Goal: Transaction & Acquisition: Purchase product/service

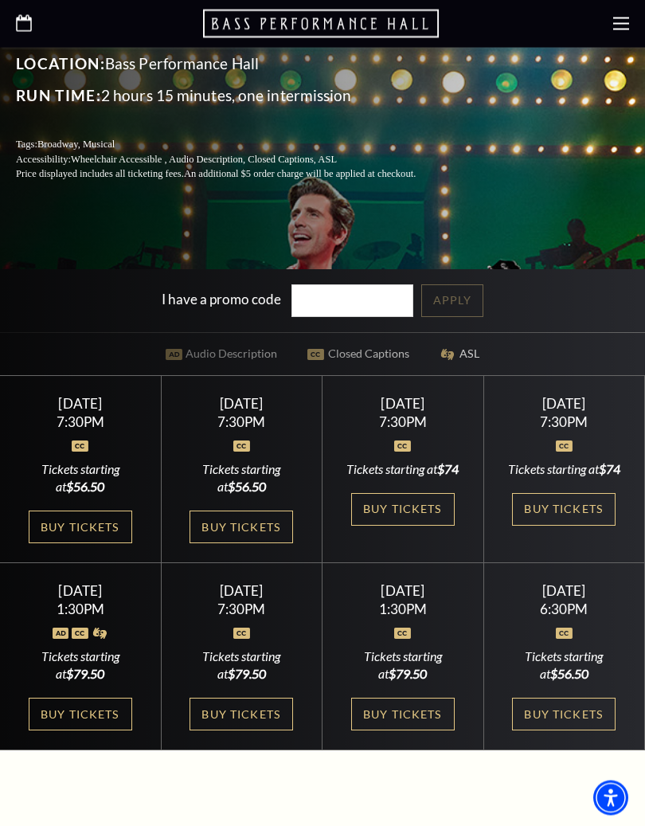
scroll to position [472, 0]
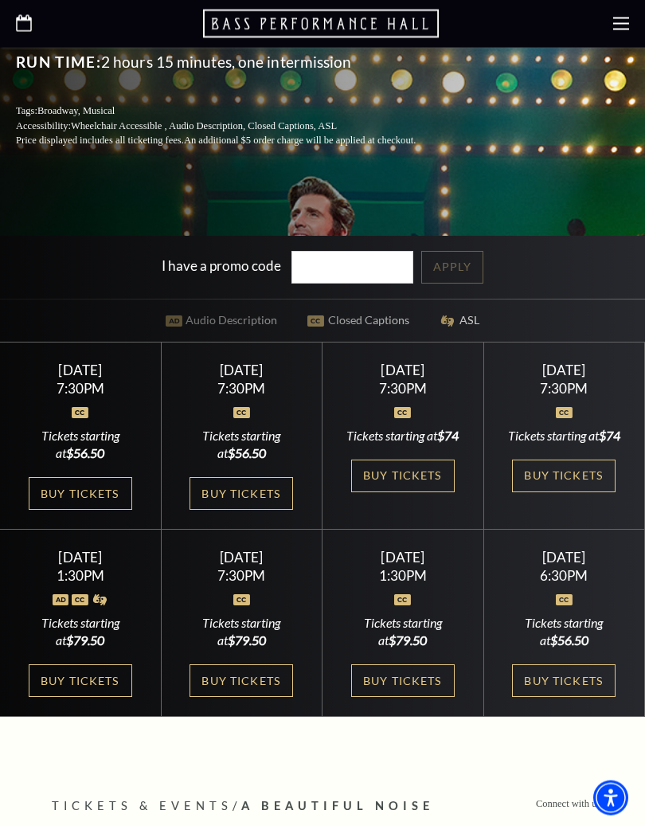
click at [409, 690] on link "Buy Tickets" at bounding box center [403, 681] width 104 height 33
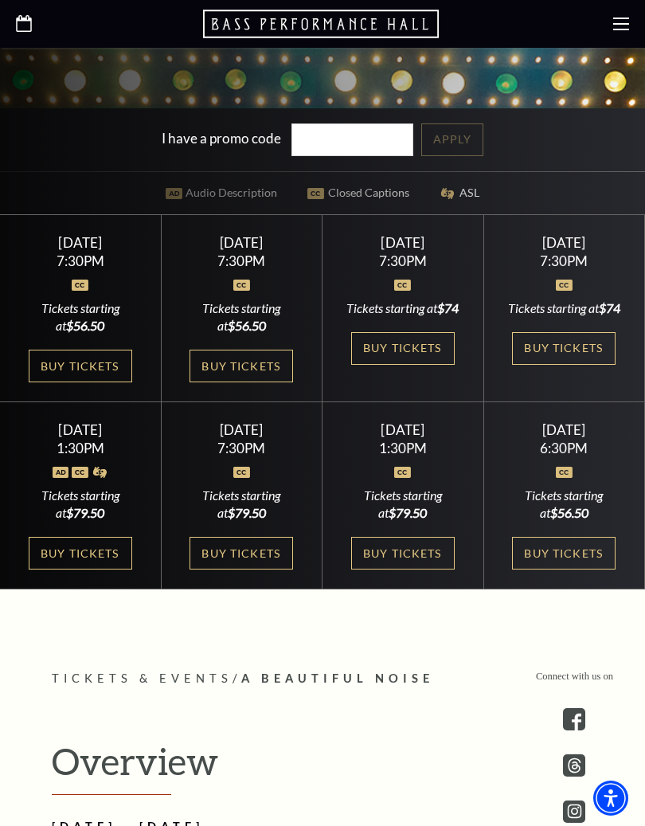
scroll to position [607, 0]
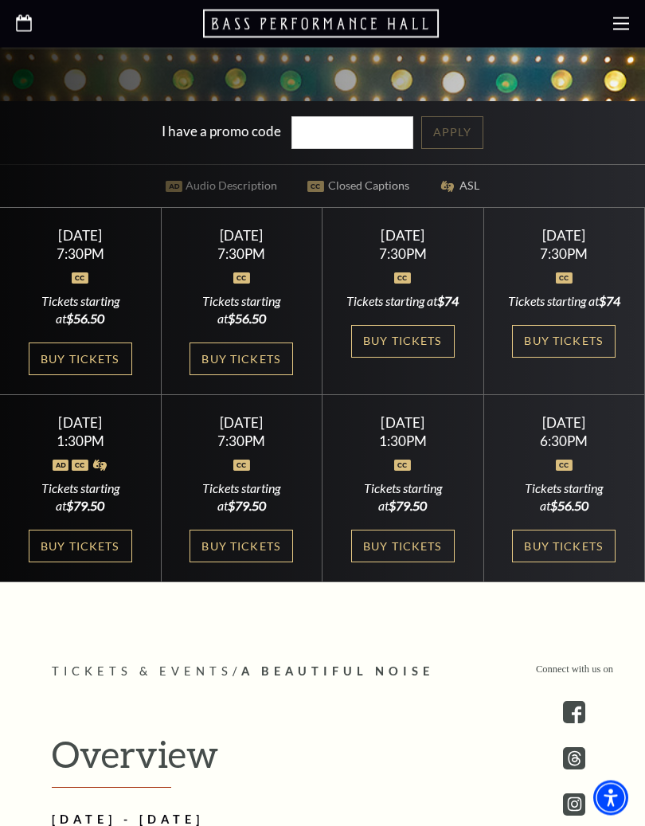
click at [92, 563] on link "Buy Tickets" at bounding box center [81, 546] width 104 height 33
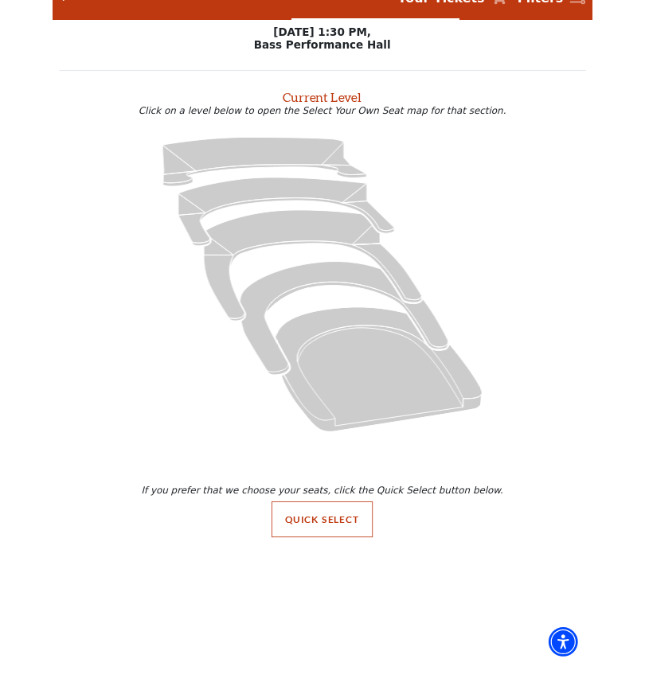
scroll to position [30, 0]
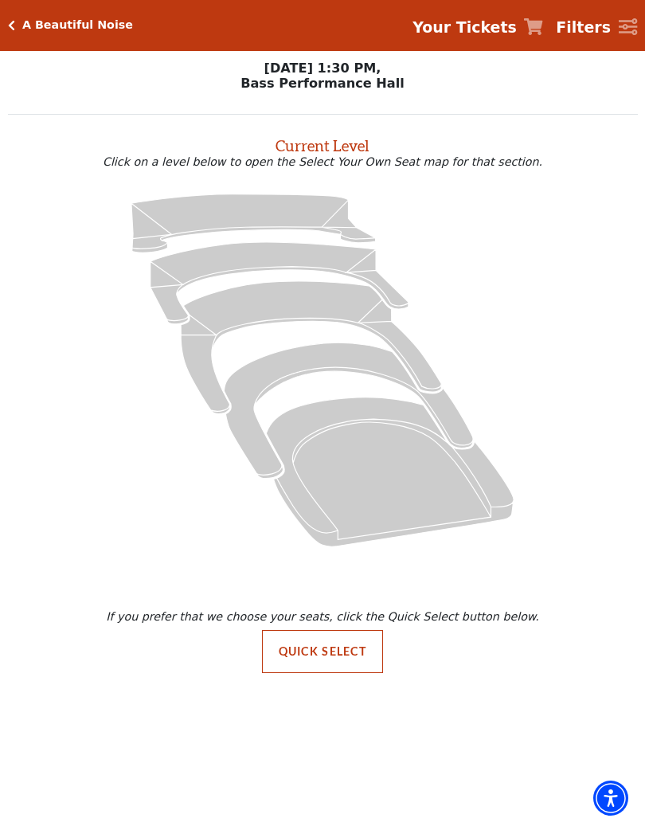
click at [335, 663] on button "Quick Select" at bounding box center [323, 651] width 122 height 43
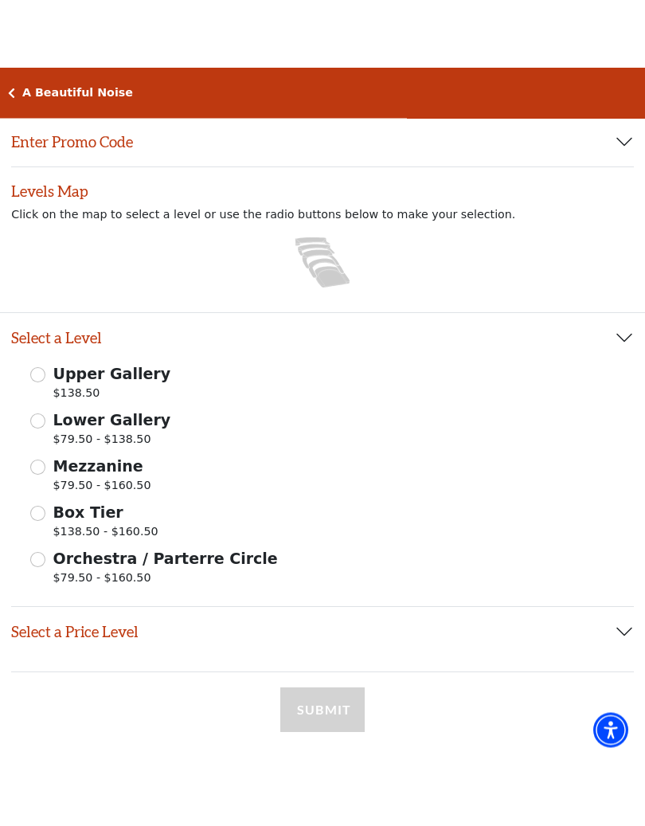
scroll to position [115, 0]
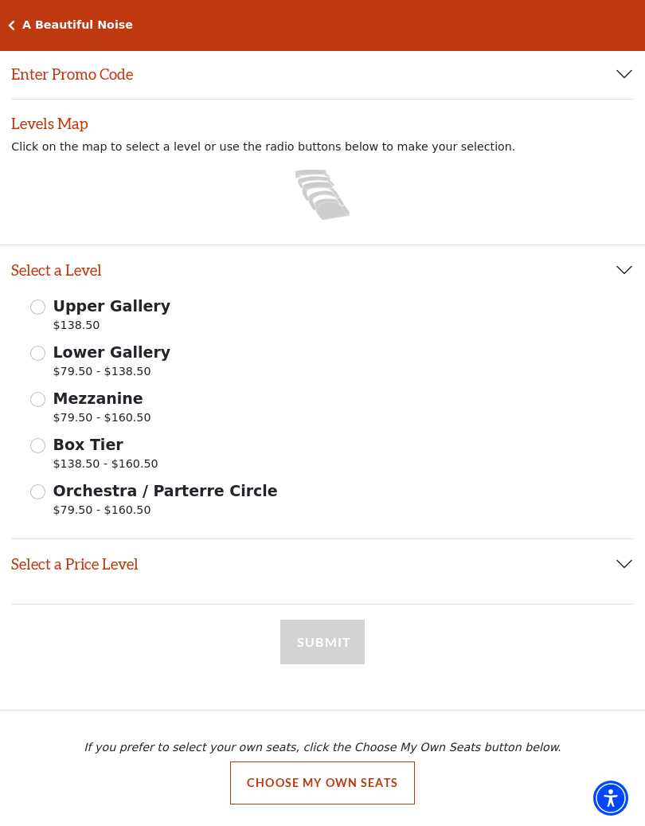
click at [43, 491] on input "Orchestra / Parterre Circle $79.50 - $160.50" at bounding box center [37, 491] width 15 height 15
radio input "true"
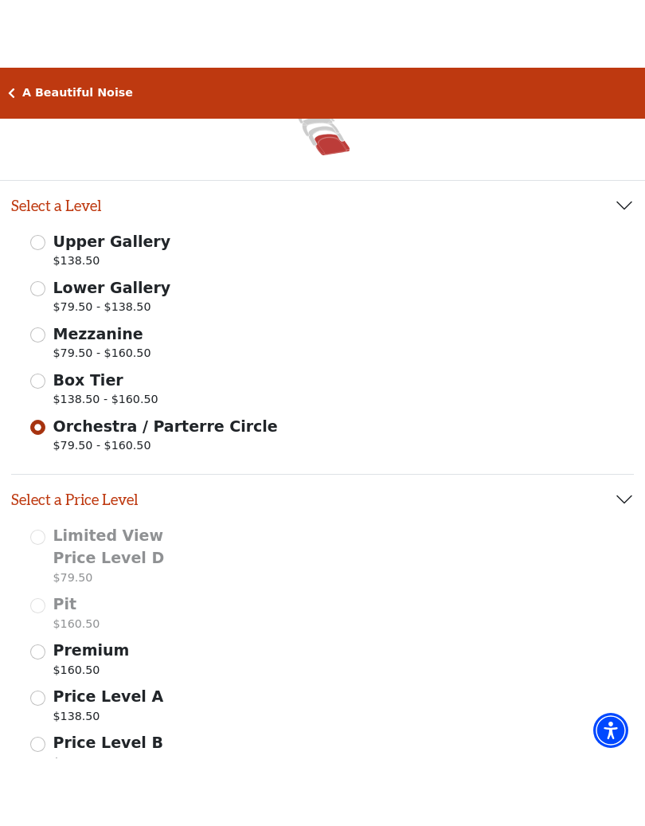
scroll to position [248, 0]
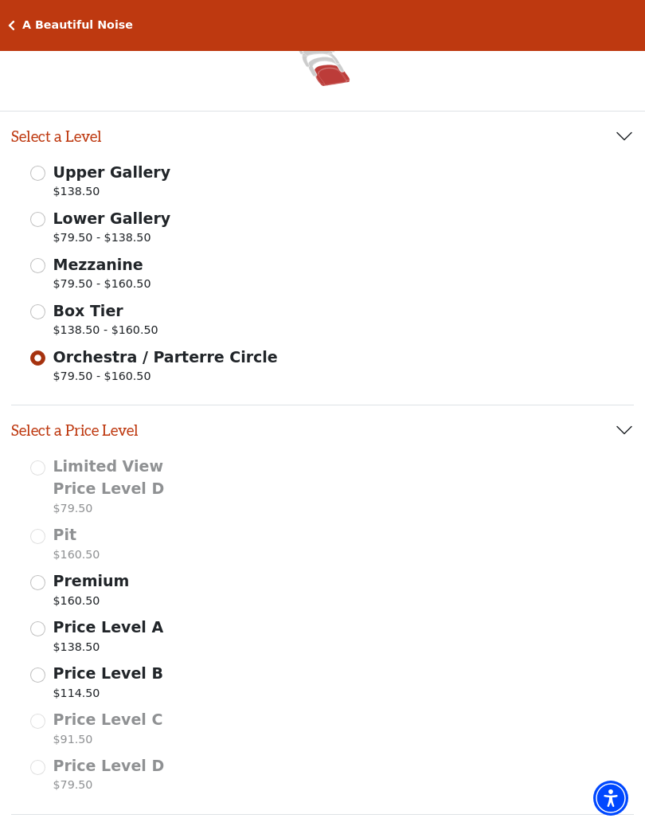
click at [37, 218] on input "Lower Gallery $79.50 - $138.50" at bounding box center [37, 219] width 15 height 15
radio input "true"
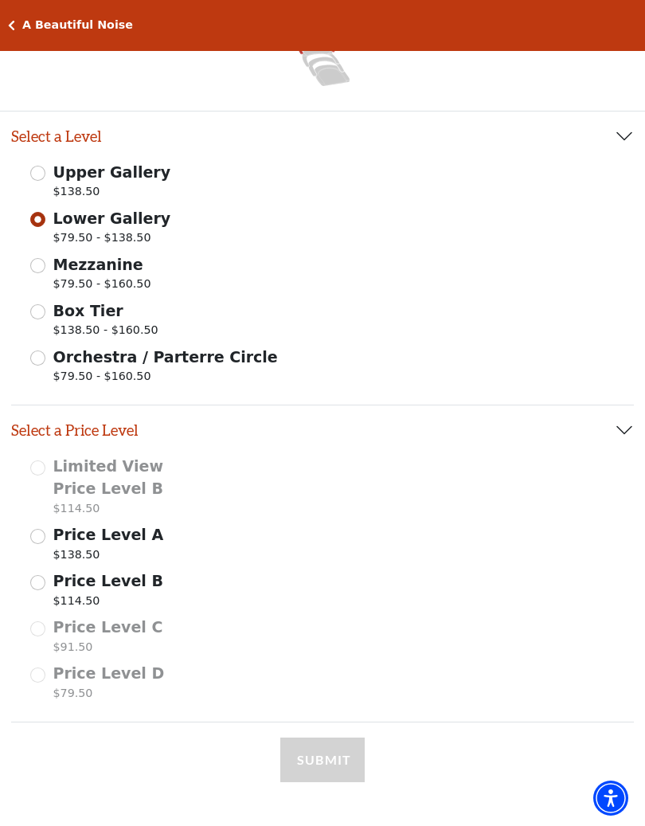
click at [45, 534] on input "Price Level A $138.50" at bounding box center [37, 536] width 15 height 15
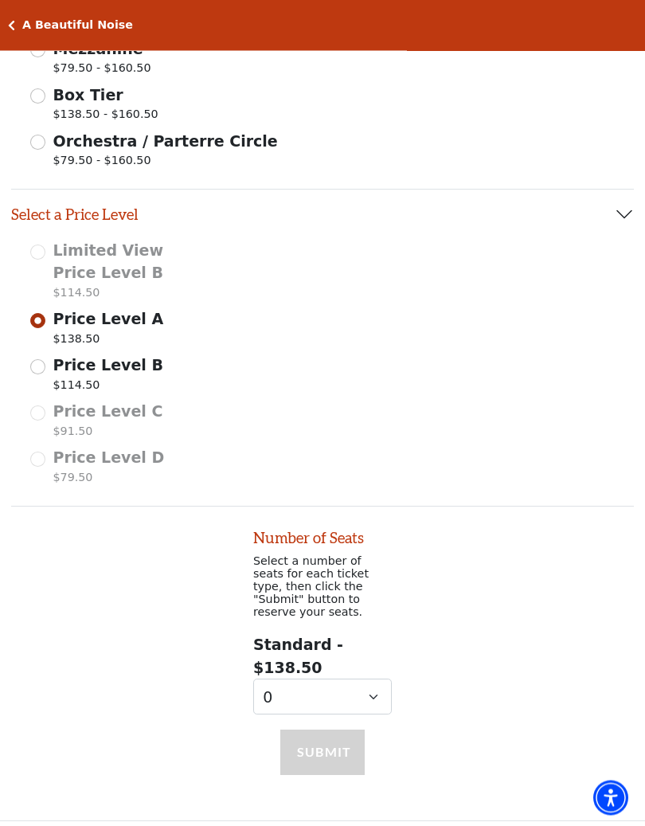
click at [48, 593] on div "Number of Seats Select a number of seats for each ticket type, then click the "…" at bounding box center [322, 611] width 645 height 209
click at [32, 362] on input "Price Level B $114.50" at bounding box center [37, 366] width 15 height 15
radio input "true"
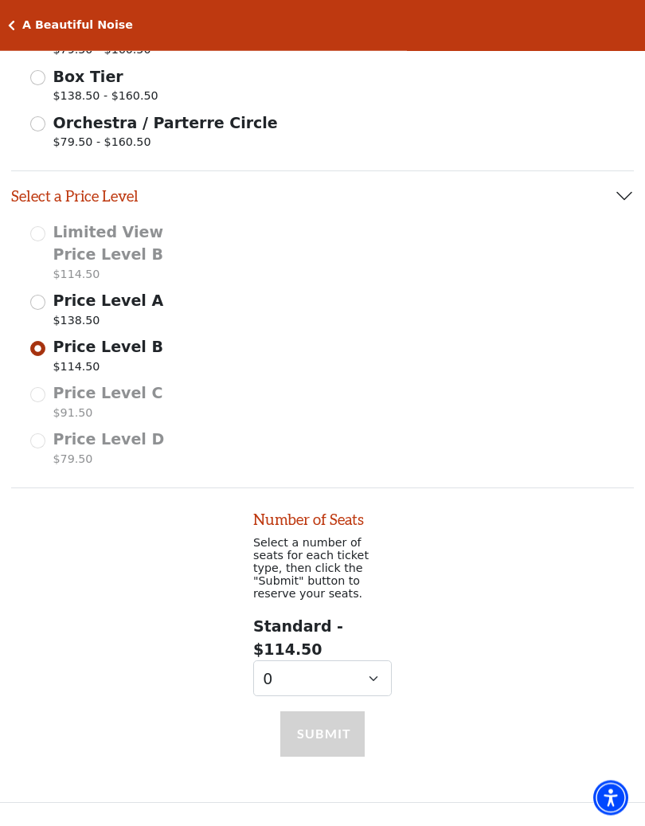
scroll to position [541, 0]
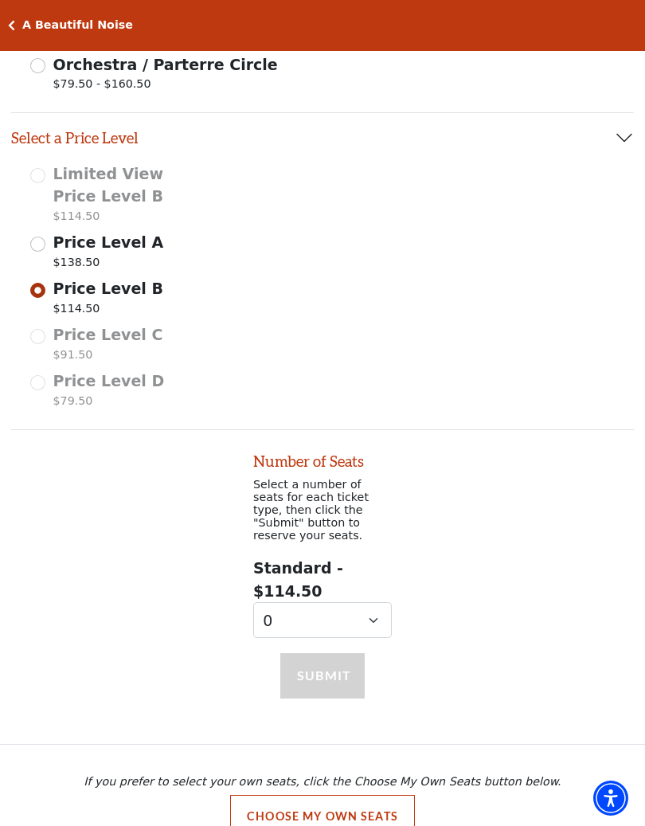
click at [40, 239] on input "Price Level A $138.50" at bounding box center [37, 244] width 15 height 15
radio input "true"
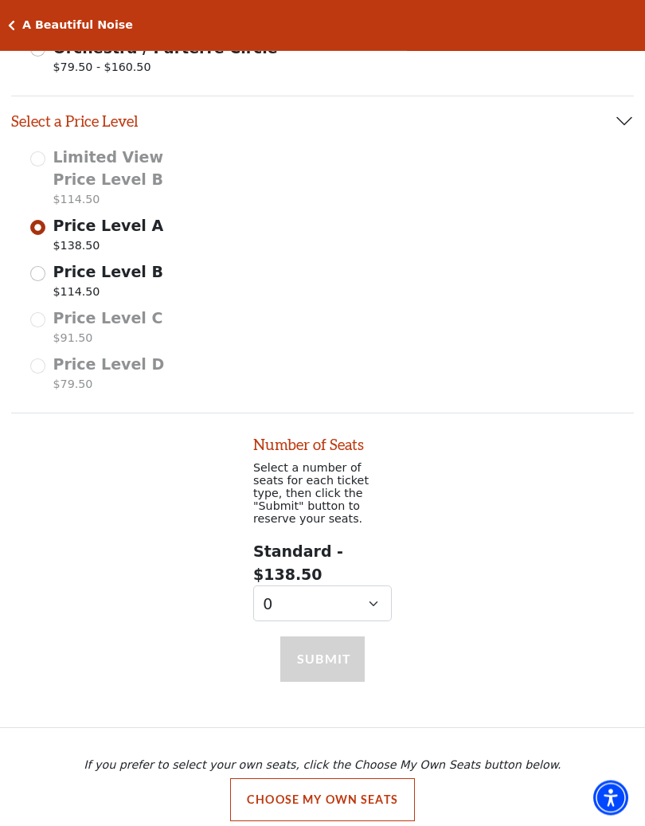
scroll to position [562, 0]
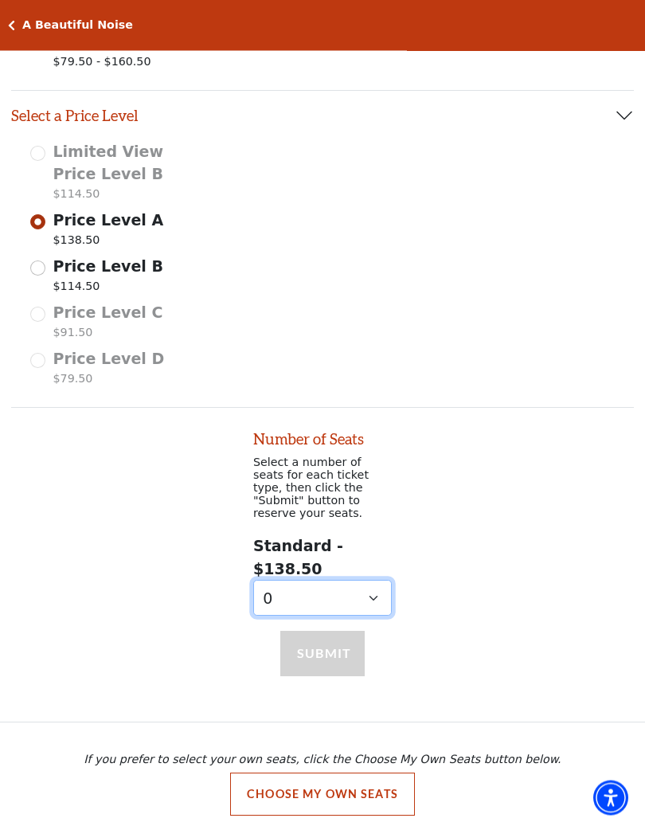
click at [374, 581] on select "0 1 2 3 4 5 6 7 8 9" at bounding box center [322, 599] width 139 height 36
select select "2"
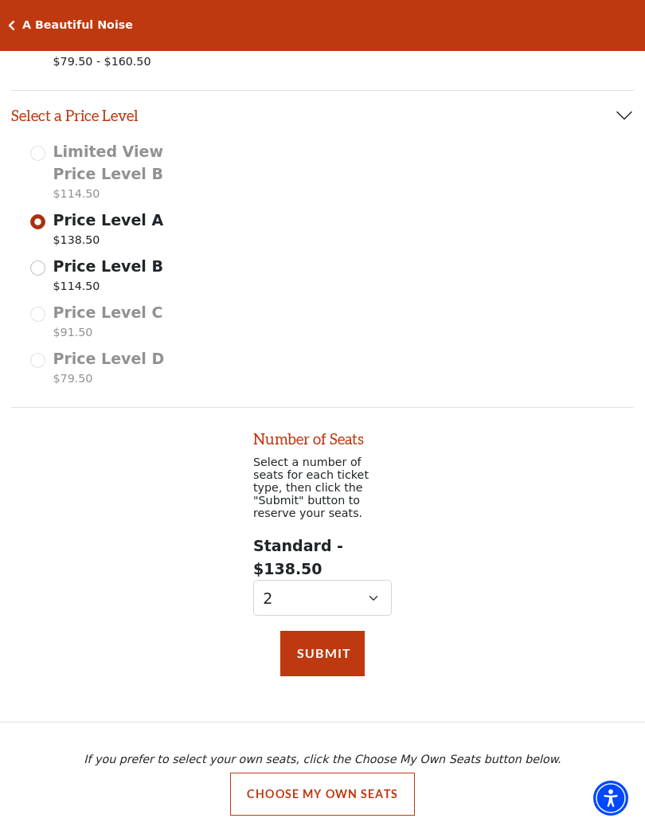
click at [327, 631] on button "Submit" at bounding box center [322, 653] width 84 height 45
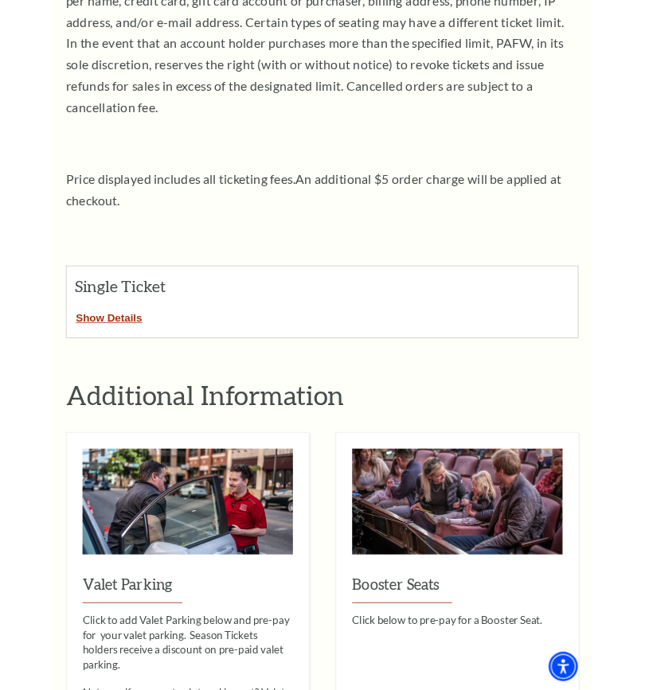
scroll to position [395, 0]
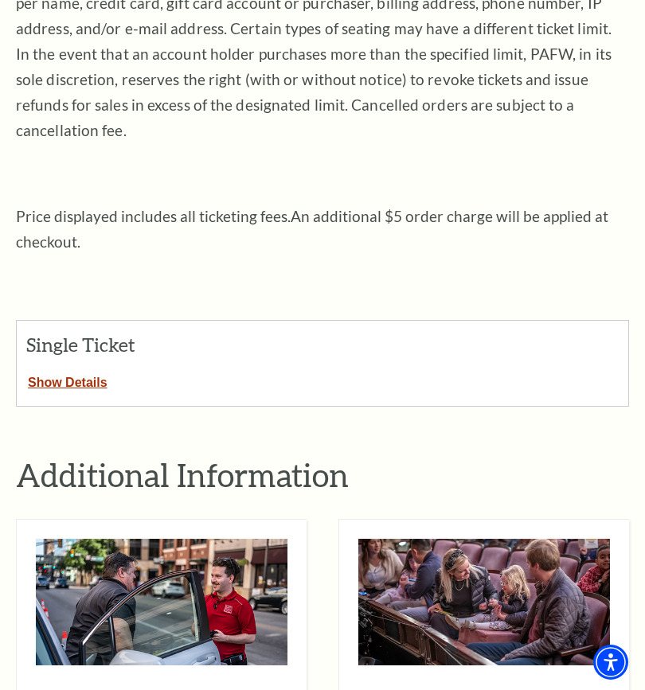
click at [87, 370] on button "Show Details" at bounding box center [68, 380] width 102 height 21
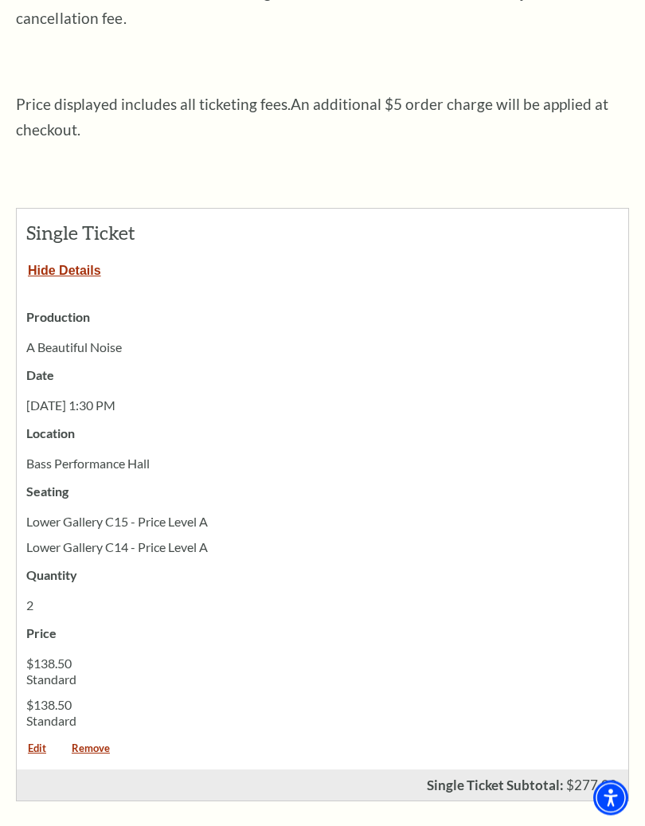
scroll to position [507, 0]
click at [96, 743] on link "Remove" at bounding box center [91, 754] width 61 height 22
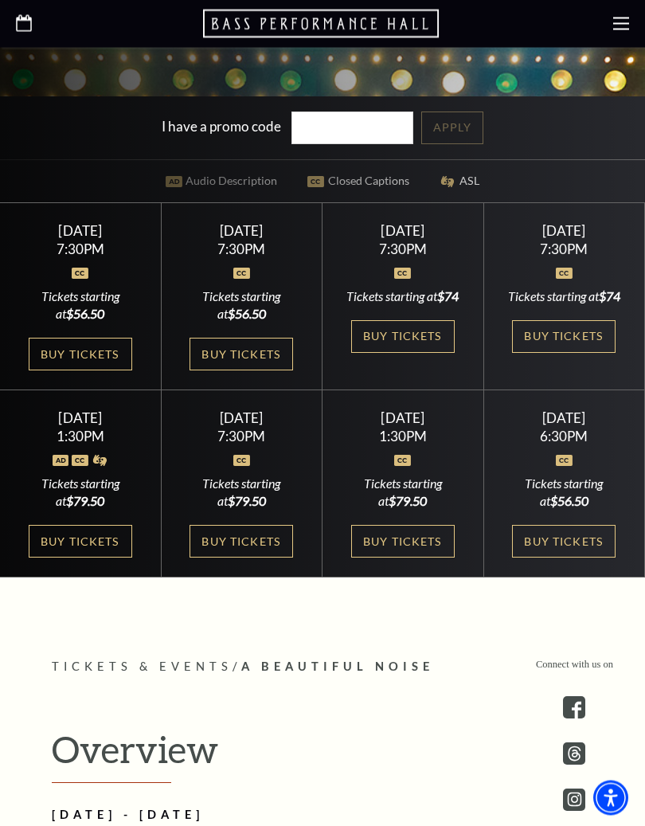
scroll to position [622, 0]
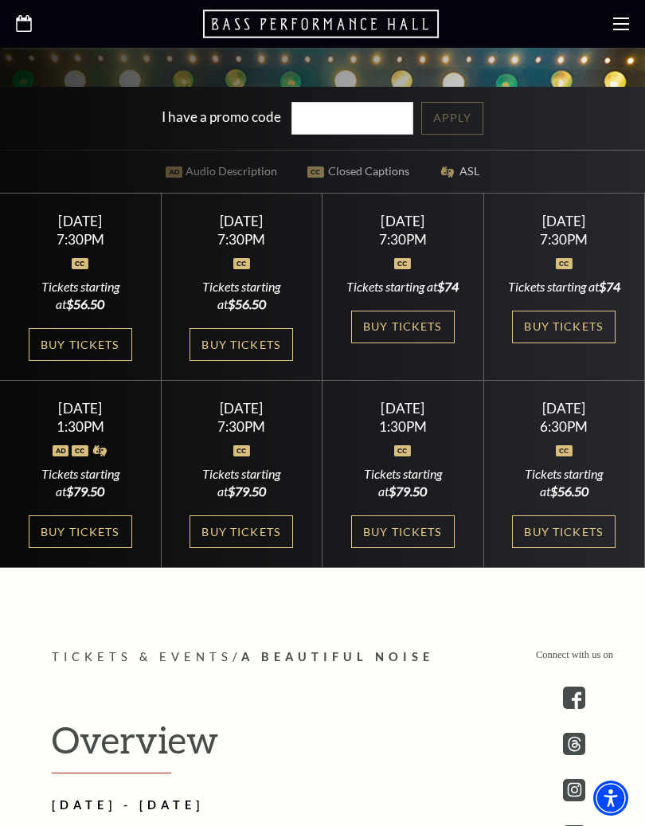
click at [89, 548] on link "Buy Tickets" at bounding box center [81, 531] width 104 height 33
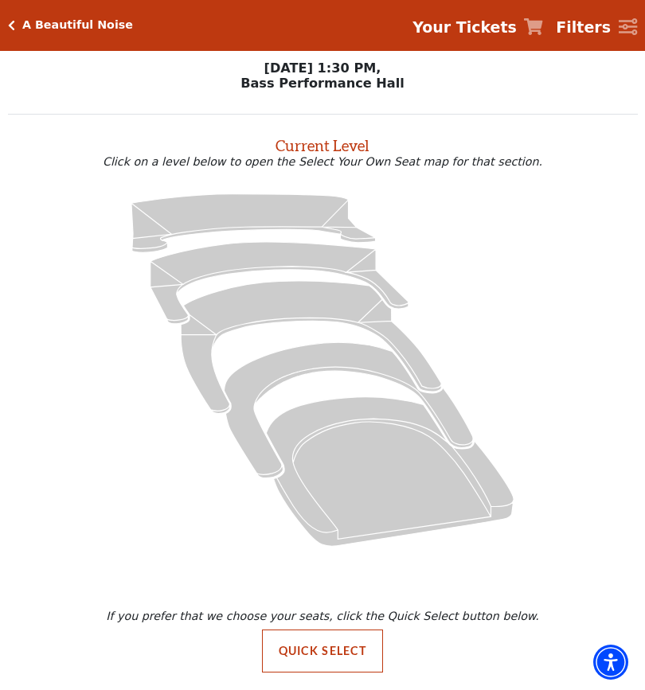
click at [365, 438] on icon "Orchestra / Parterre Circle - Seats Available: 20" at bounding box center [390, 471] width 248 height 149
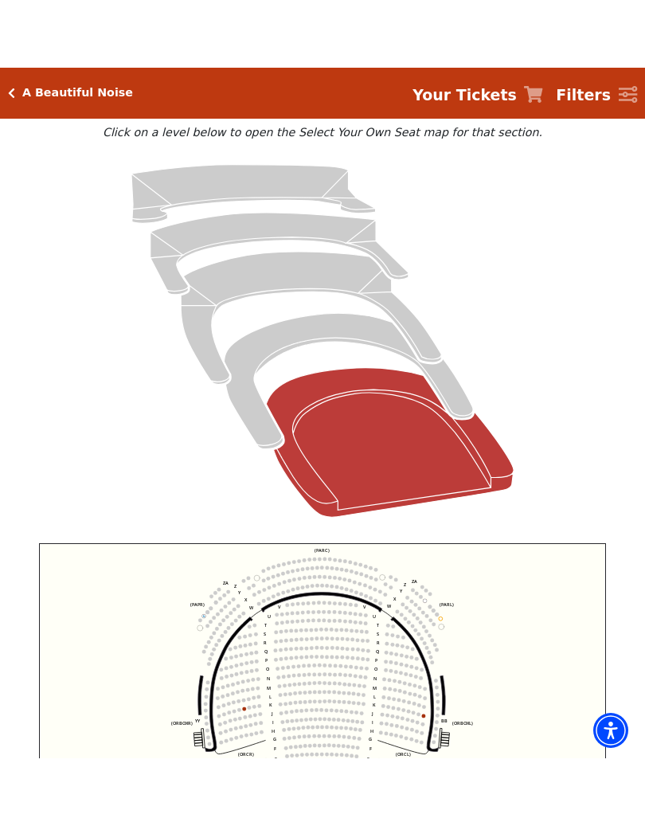
scroll to position [134, 0]
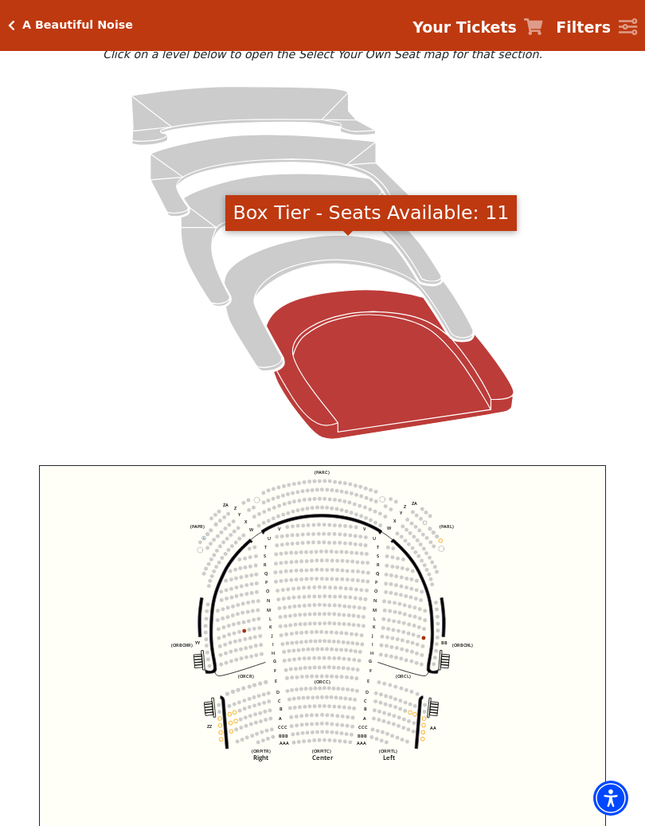
click at [358, 251] on icon "Box Tier - Seats Available: 11" at bounding box center [348, 302] width 249 height 135
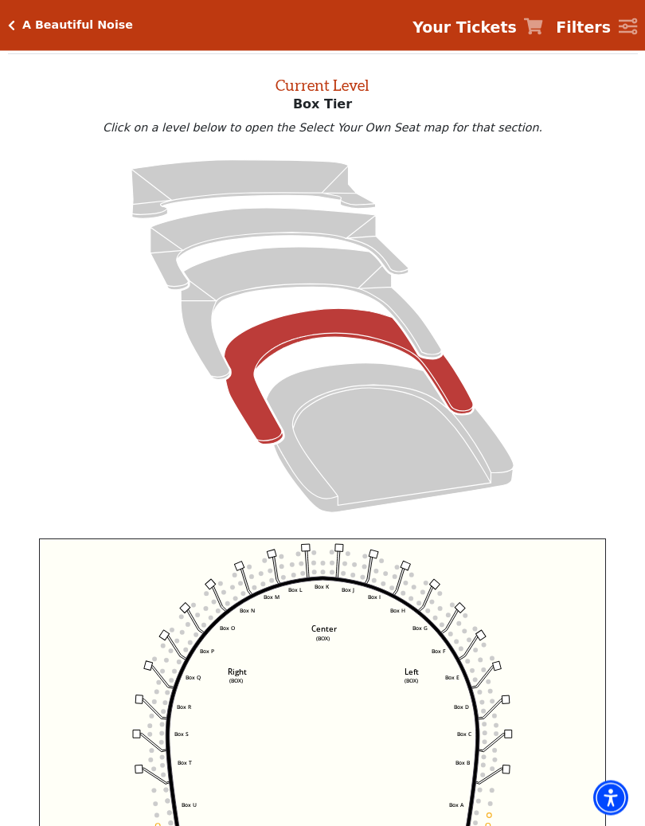
scroll to position [61, 0]
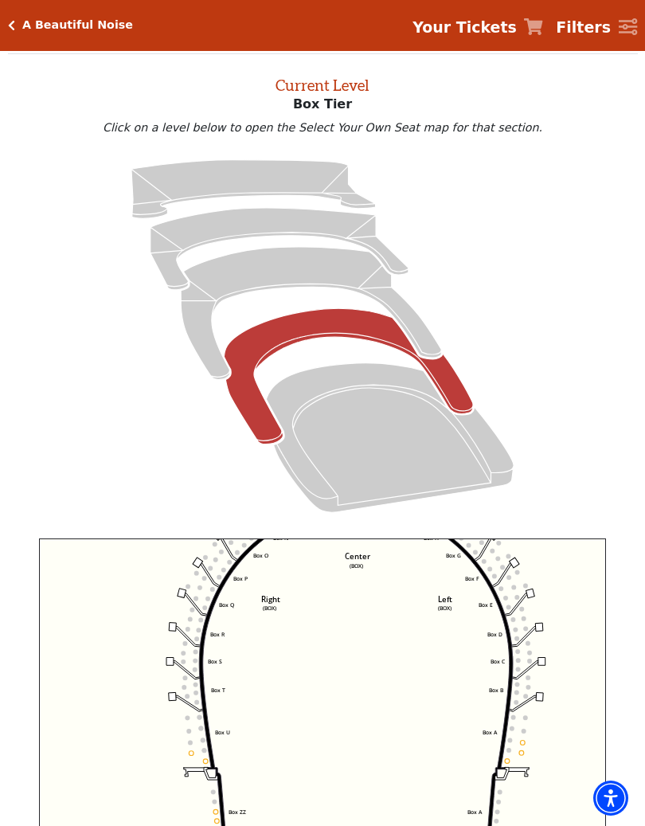
click at [352, 276] on icon "Mezzanine - Seats Available: 5" at bounding box center [311, 313] width 260 height 132
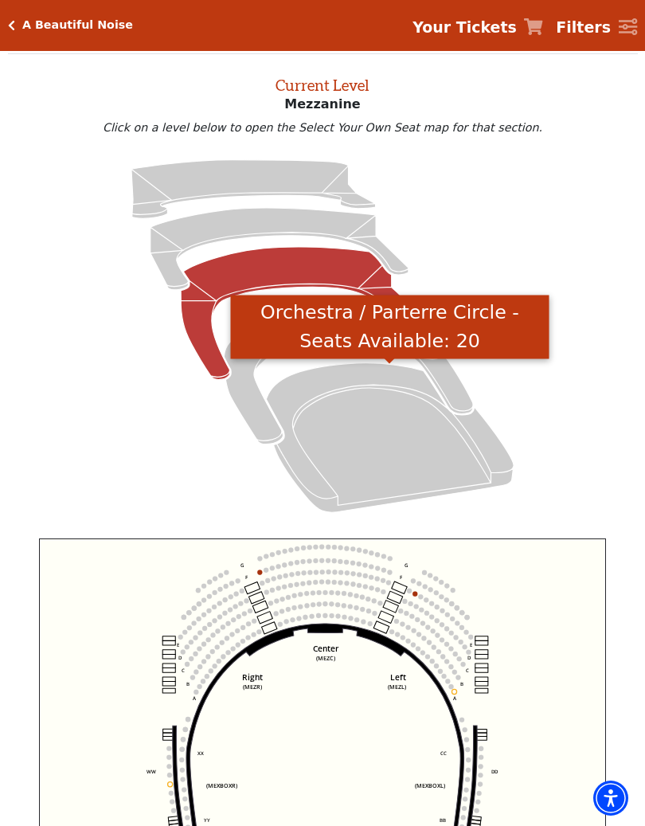
click at [333, 375] on icon "Orchestra / Parterre Circle - Seats Available: 20" at bounding box center [390, 437] width 248 height 149
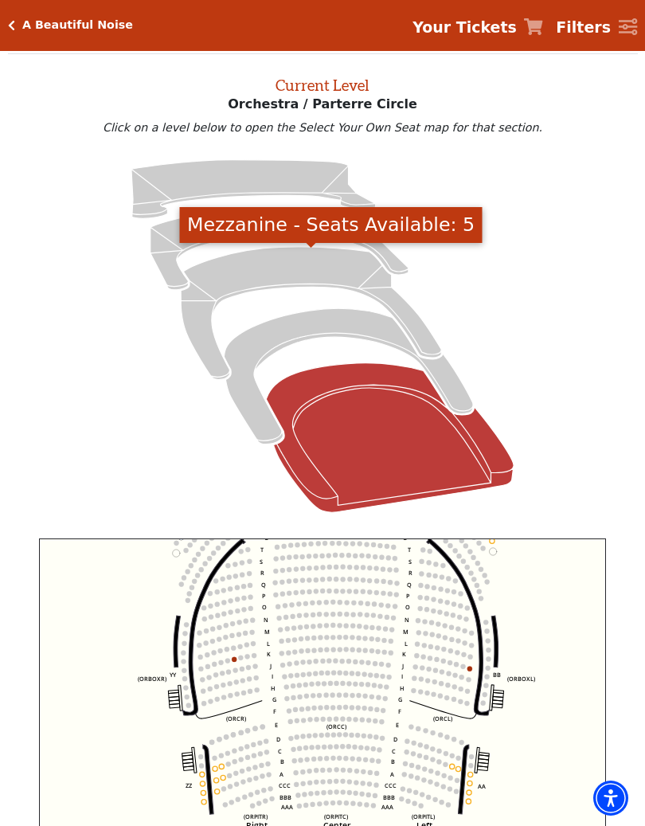
click at [319, 265] on icon "Mezzanine - Seats Available: 5" at bounding box center [311, 313] width 260 height 132
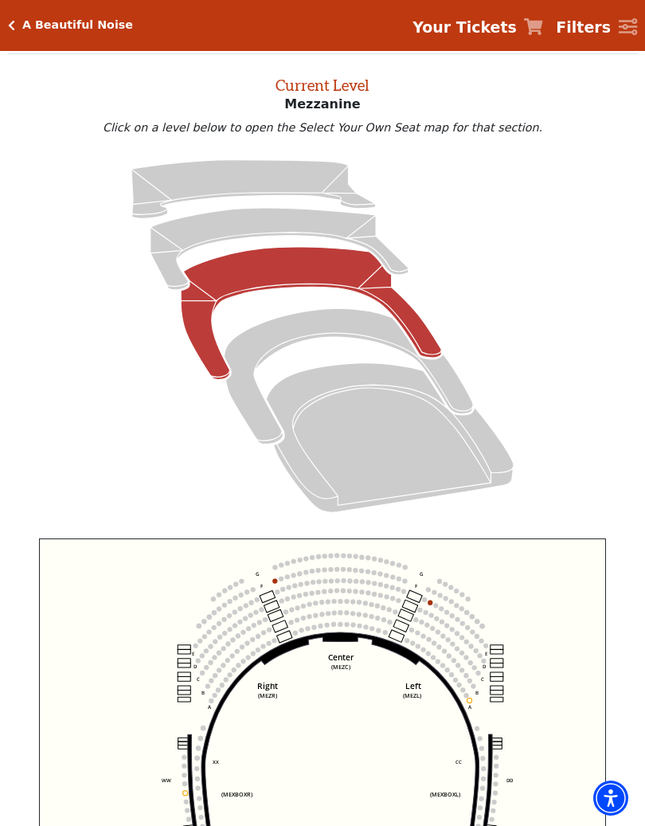
click at [337, 224] on icon "Lower Gallery - Seats Available: 20" at bounding box center [280, 249] width 258 height 82
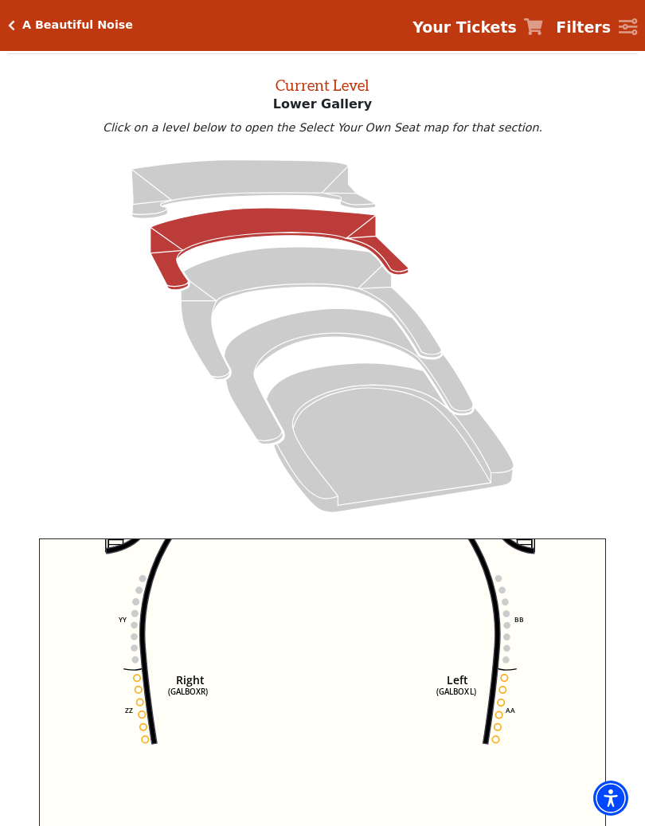
click at [503, 683] on icon "Right (GALBOXR) E D C B A E D C B A YY ZZ Left (GALBOXL) BB AA Center Lower Pia…" at bounding box center [322, 735] width 567 height 395
click at [504, 681] on circle at bounding box center [504, 678] width 6 height 6
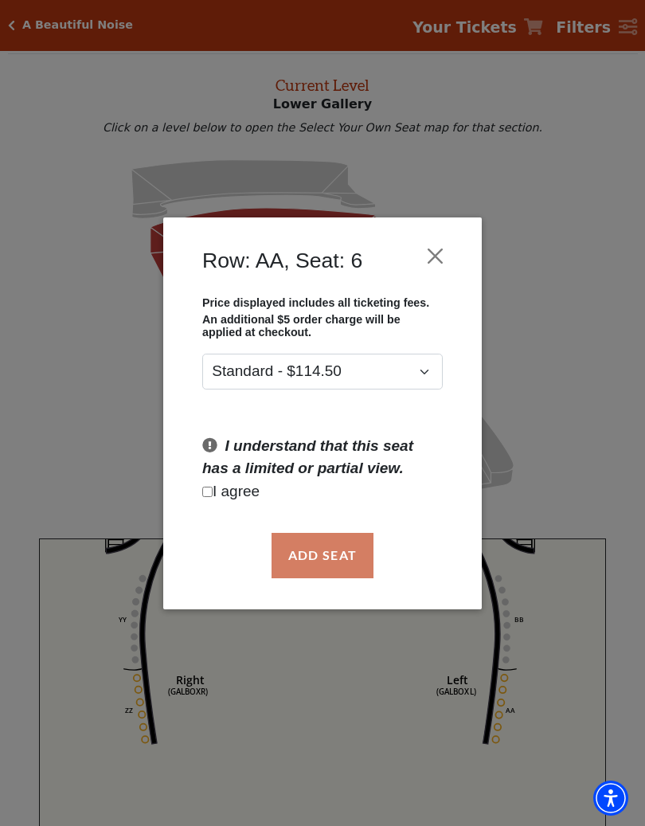
click at [428, 247] on button "Close" at bounding box center [435, 256] width 30 height 30
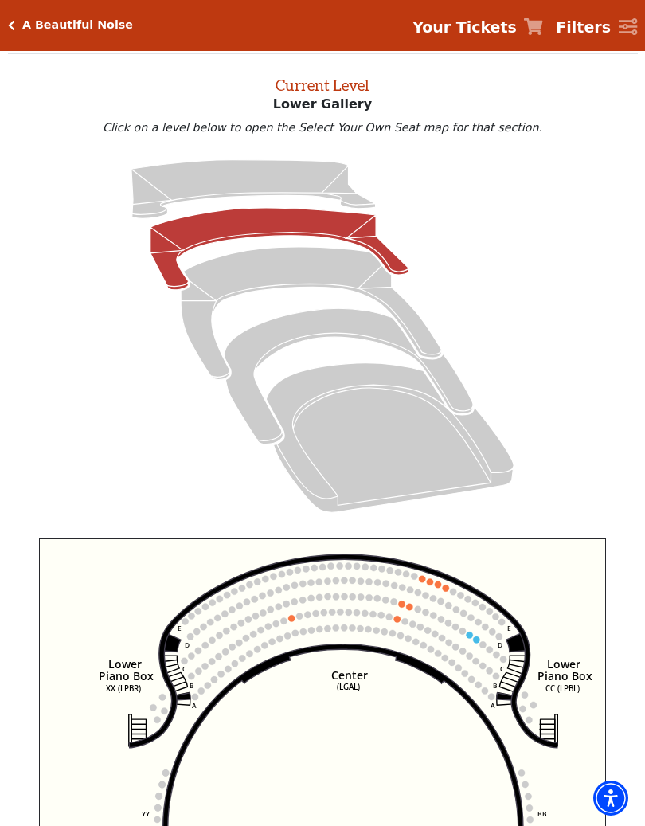
click at [449, 589] on circle at bounding box center [446, 588] width 6 height 6
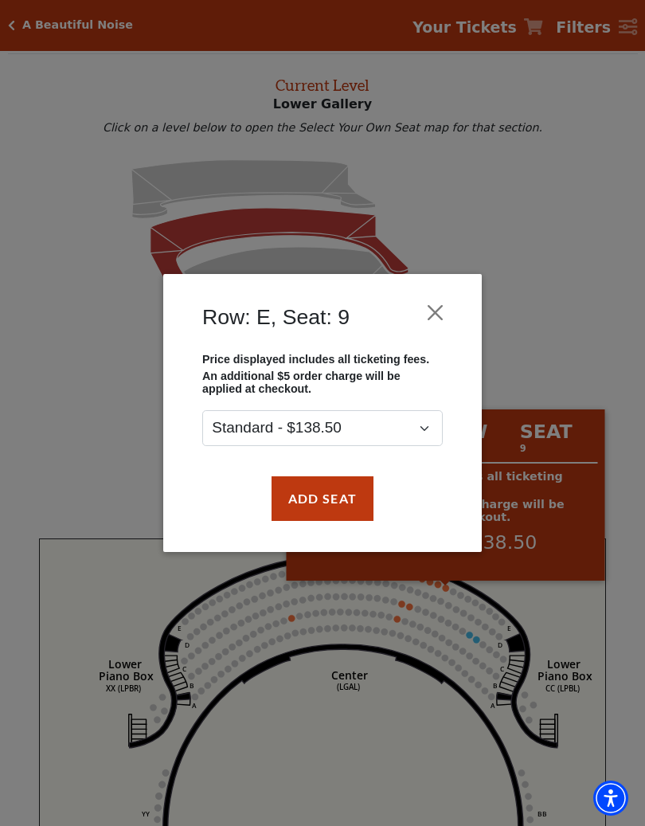
click at [441, 315] on button "Close" at bounding box center [435, 312] width 30 height 30
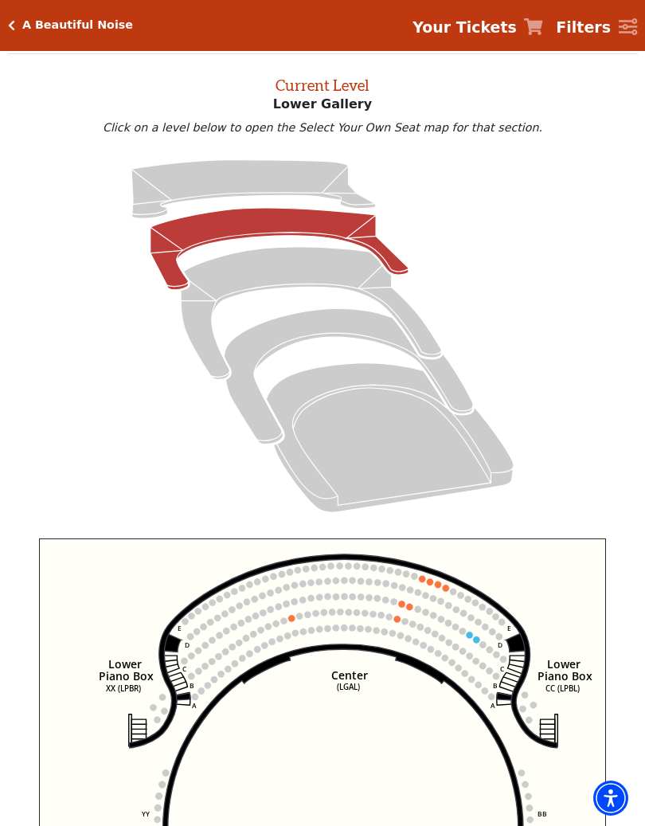
click at [330, 190] on icon "Upper Gallery - Seats Available: 240" at bounding box center [253, 189] width 244 height 59
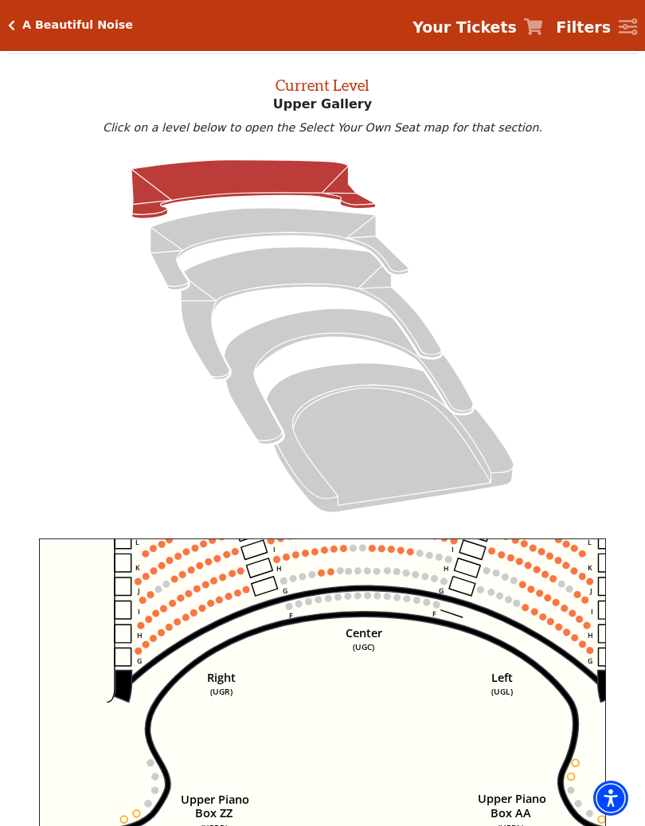
click at [255, 592] on rect at bounding box center [265, 586] width 26 height 19
click at [248, 589] on circle at bounding box center [246, 589] width 7 height 7
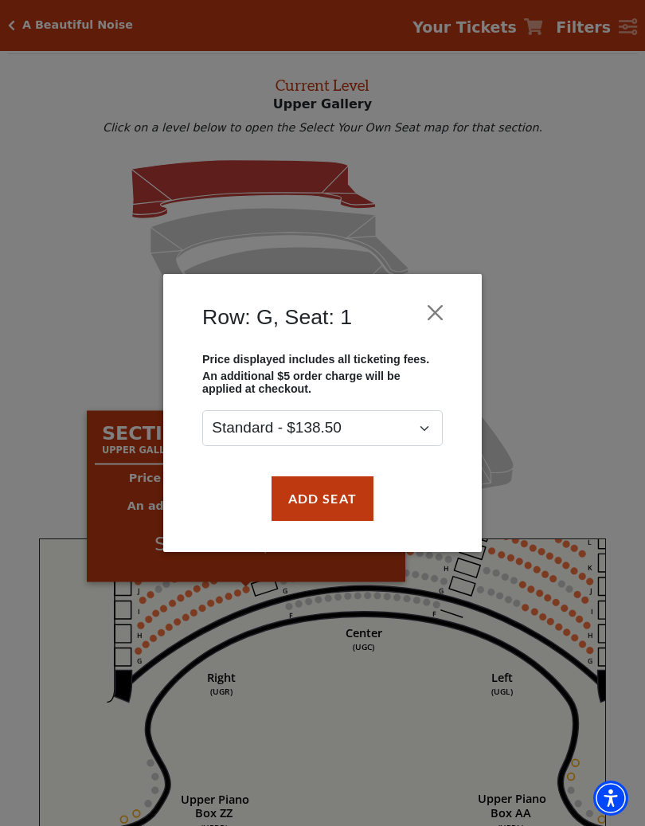
click at [333, 499] on button "Add Seat" at bounding box center [323, 498] width 102 height 45
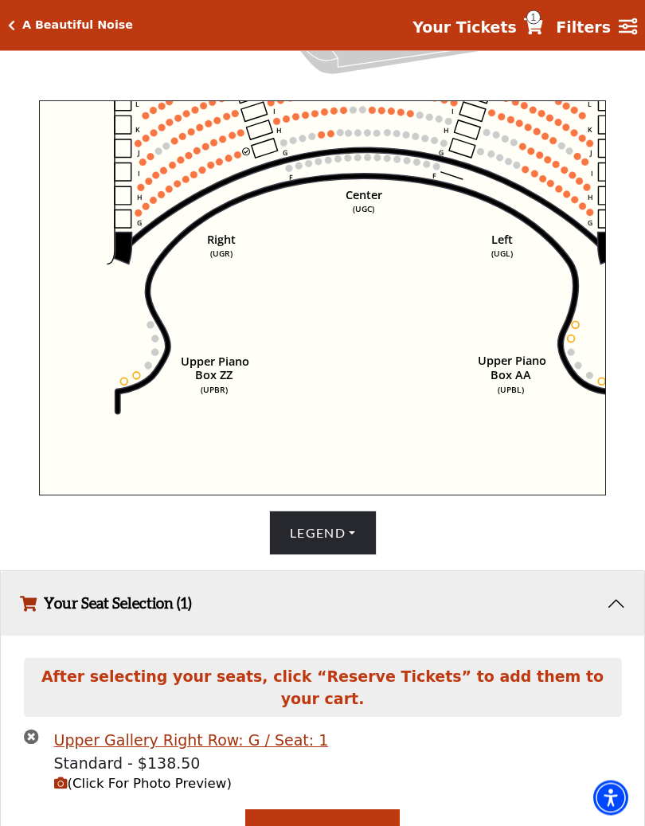
scroll to position [504, 0]
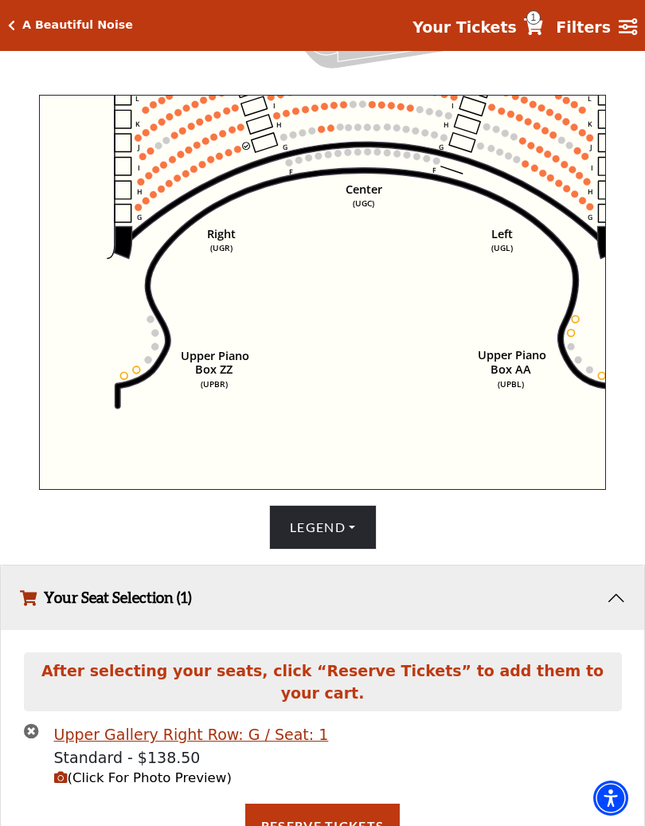
click at [222, 137] on circle at bounding box center [222, 133] width 7 height 7
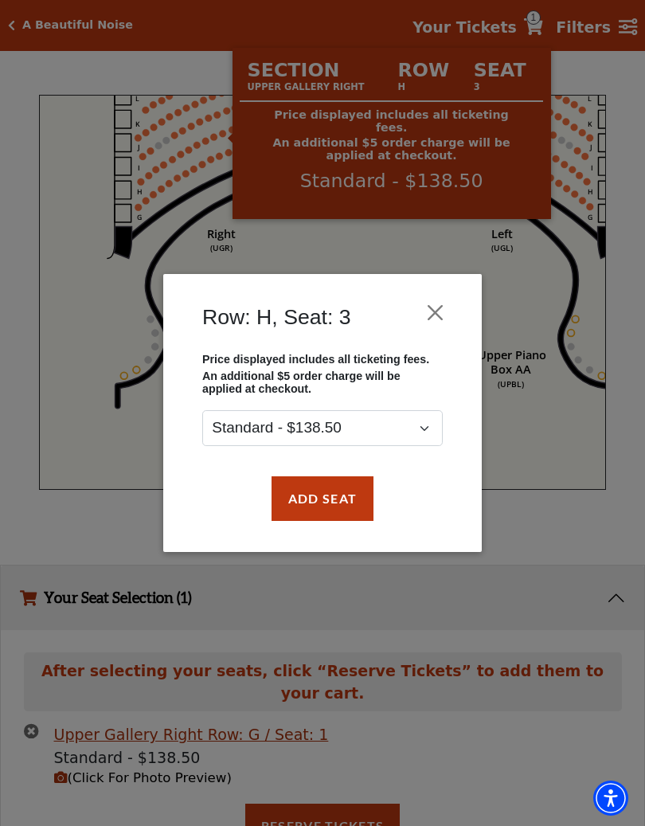
click at [326, 507] on button "Add Seat" at bounding box center [323, 498] width 102 height 45
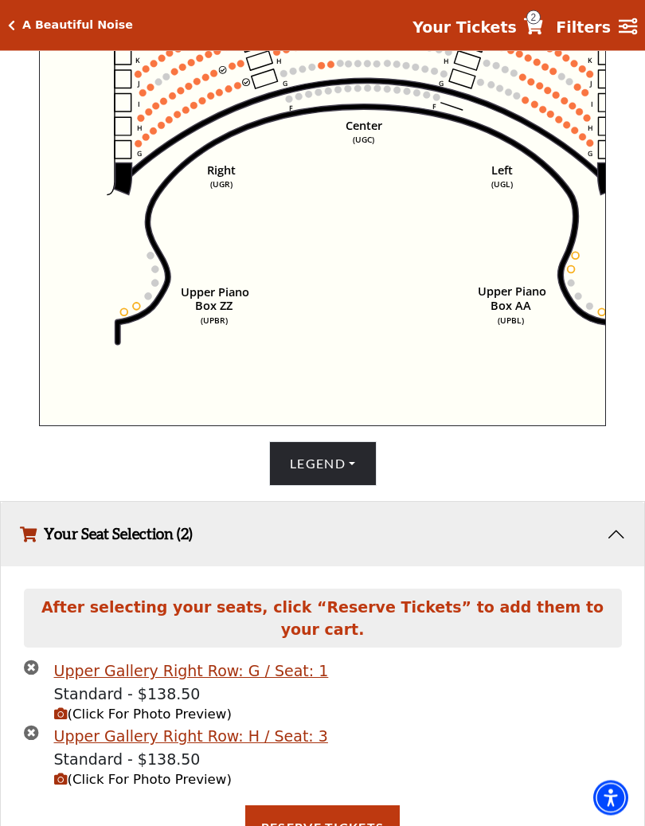
scroll to position [568, 0]
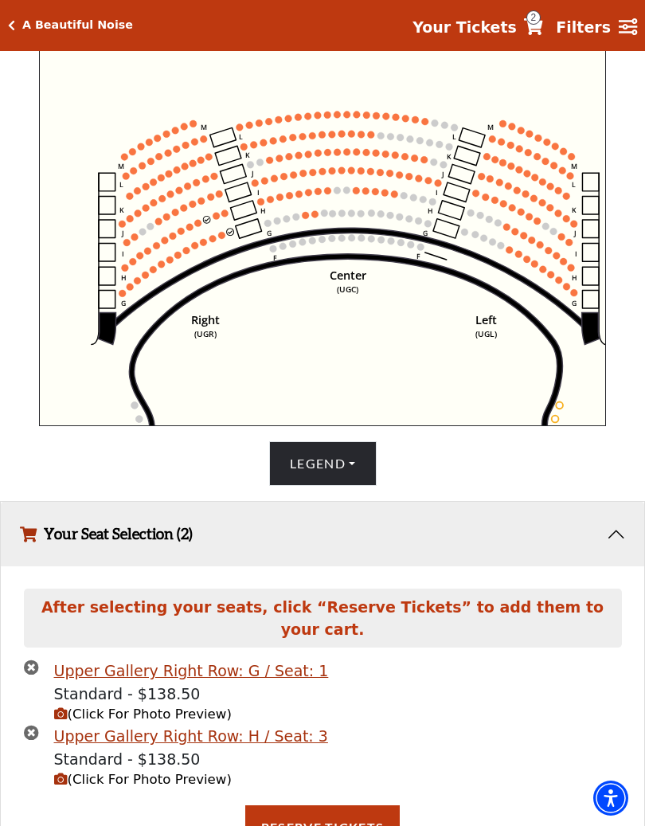
click at [208, 223] on circle at bounding box center [206, 219] width 7 height 7
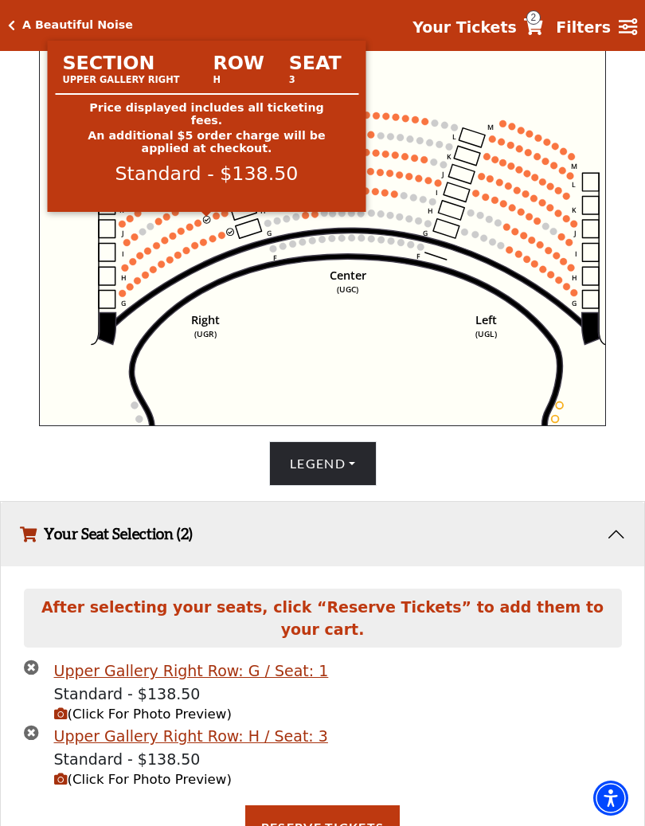
click at [29, 690] on icon "times-circle" at bounding box center [31, 732] width 15 height 15
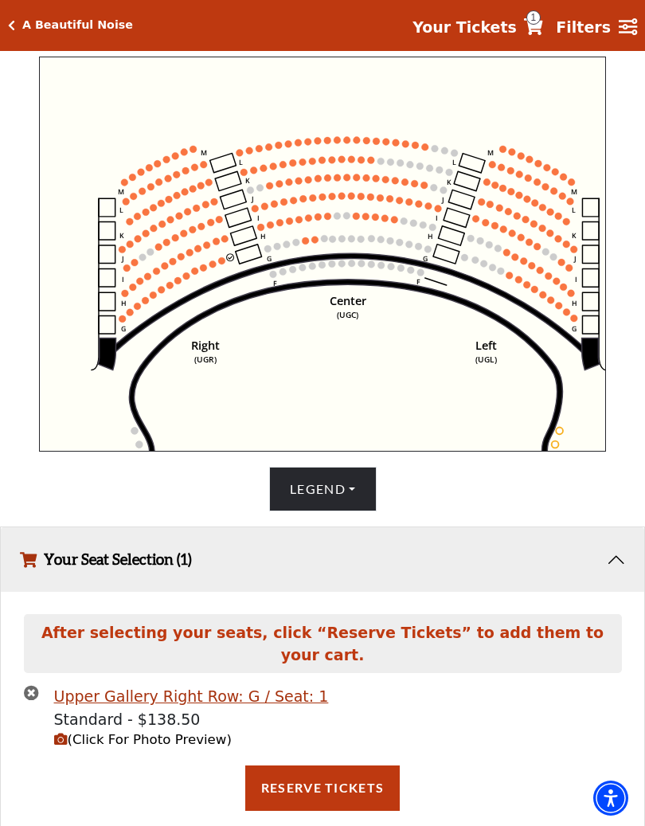
click at [215, 266] on circle at bounding box center [212, 263] width 7 height 7
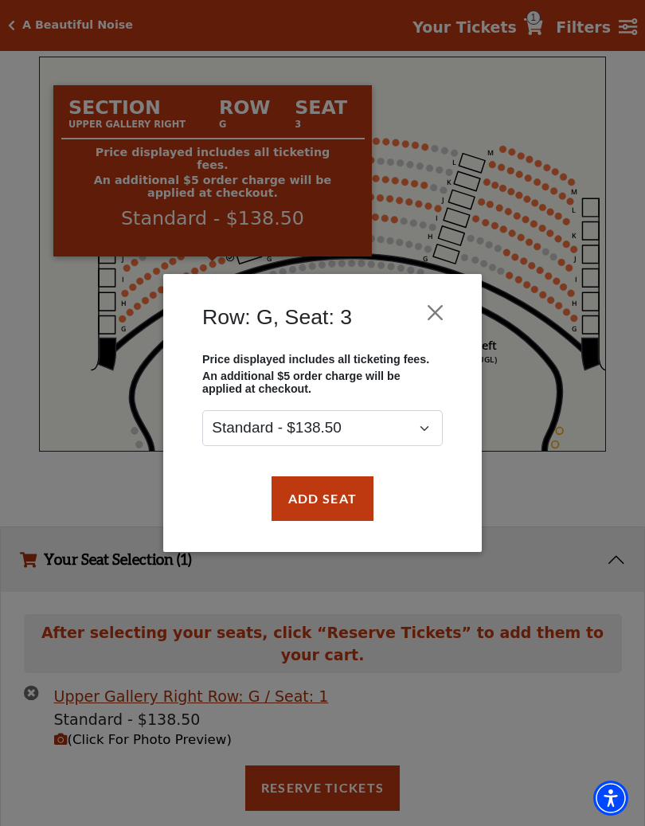
click at [436, 307] on button "Close" at bounding box center [435, 312] width 30 height 30
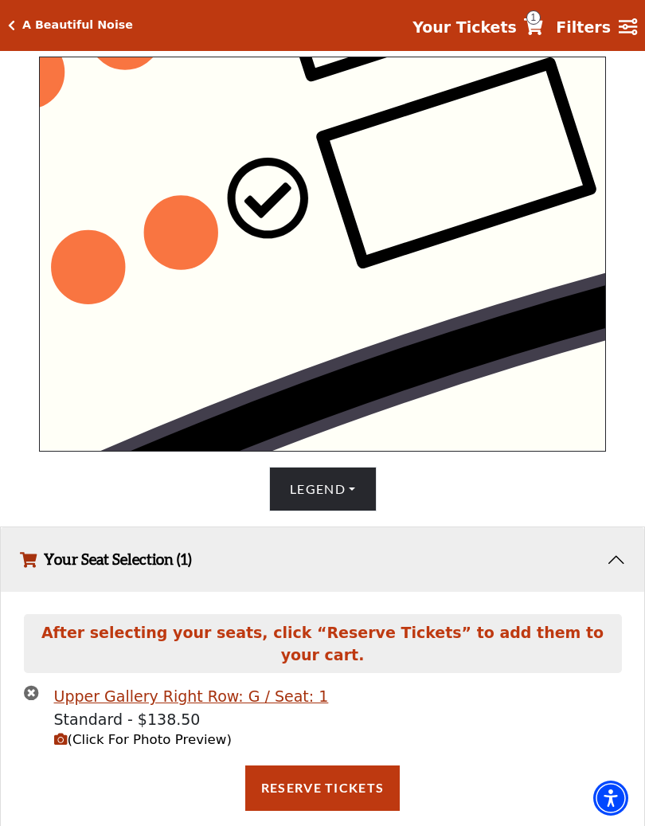
click at [185, 233] on circle at bounding box center [181, 233] width 72 height 72
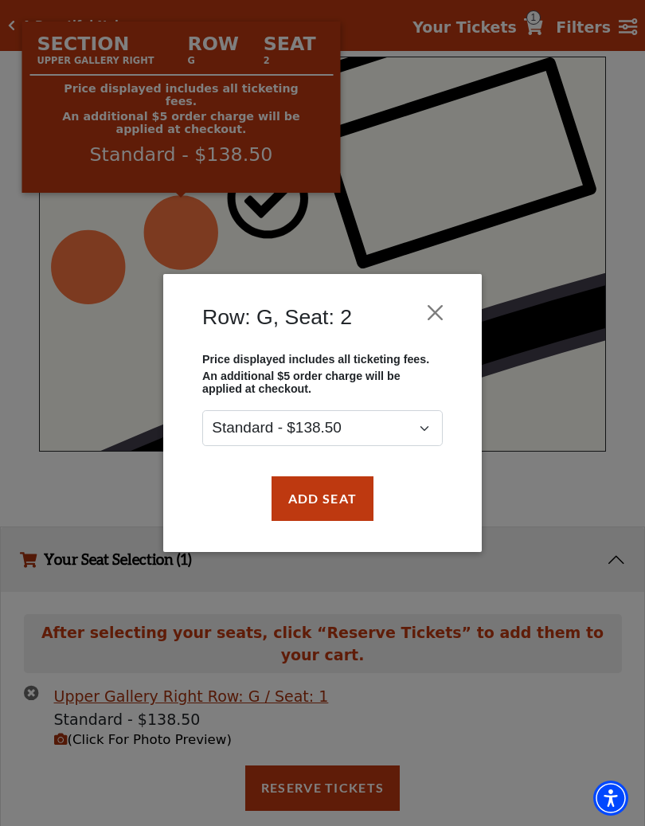
click at [325, 518] on button "Add Seat" at bounding box center [323, 498] width 102 height 45
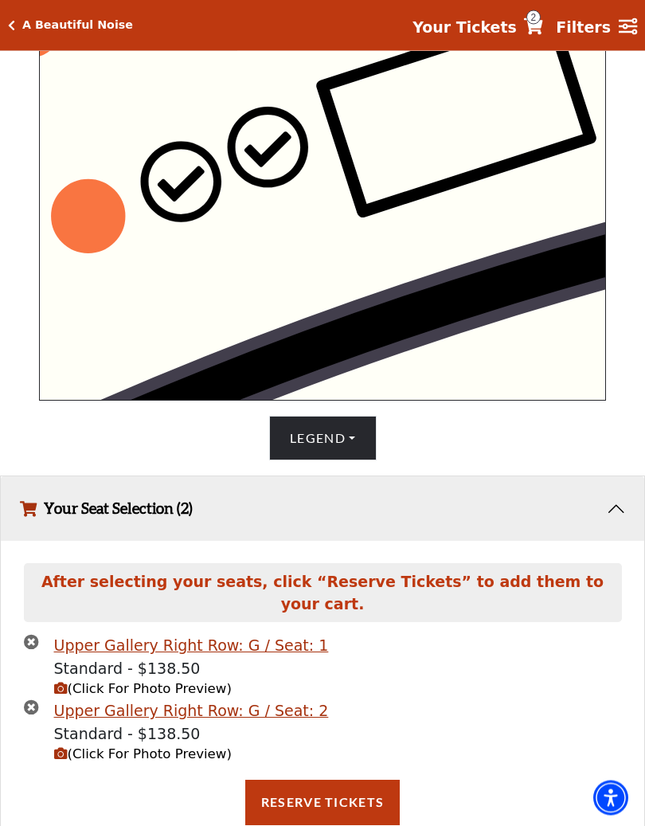
scroll to position [606, 0]
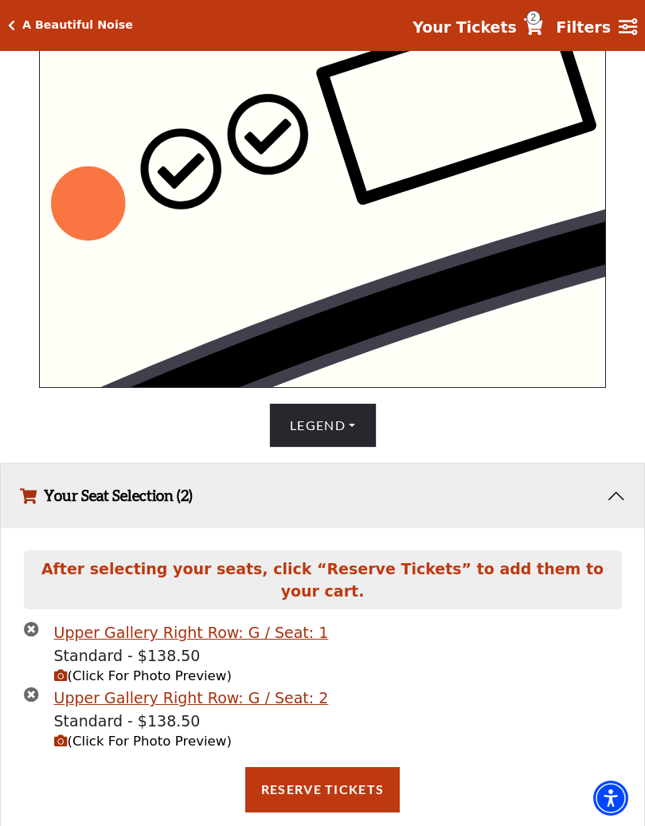
click at [36, 686] on icon "times-circle" at bounding box center [31, 693] width 15 height 15
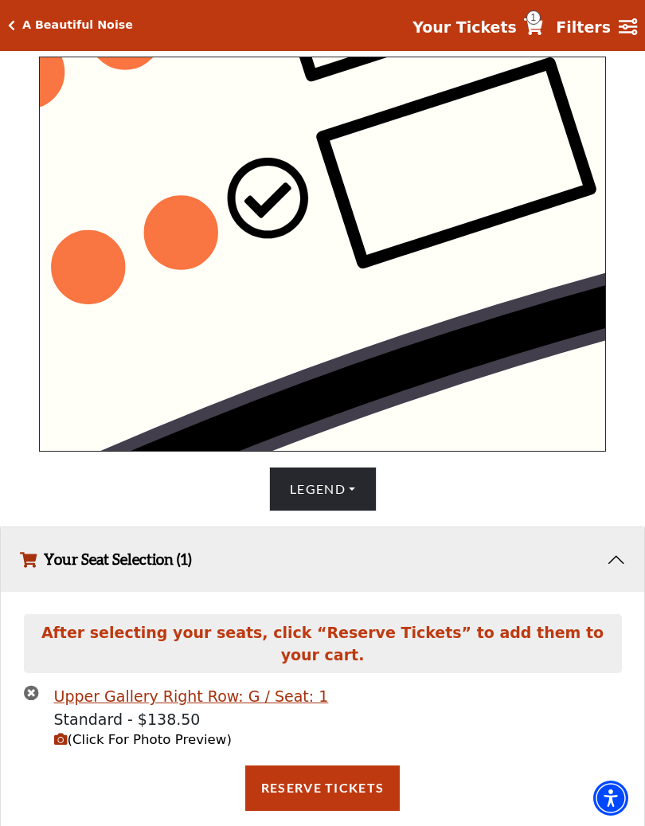
click at [25, 685] on icon "times-circle" at bounding box center [31, 692] width 15 height 15
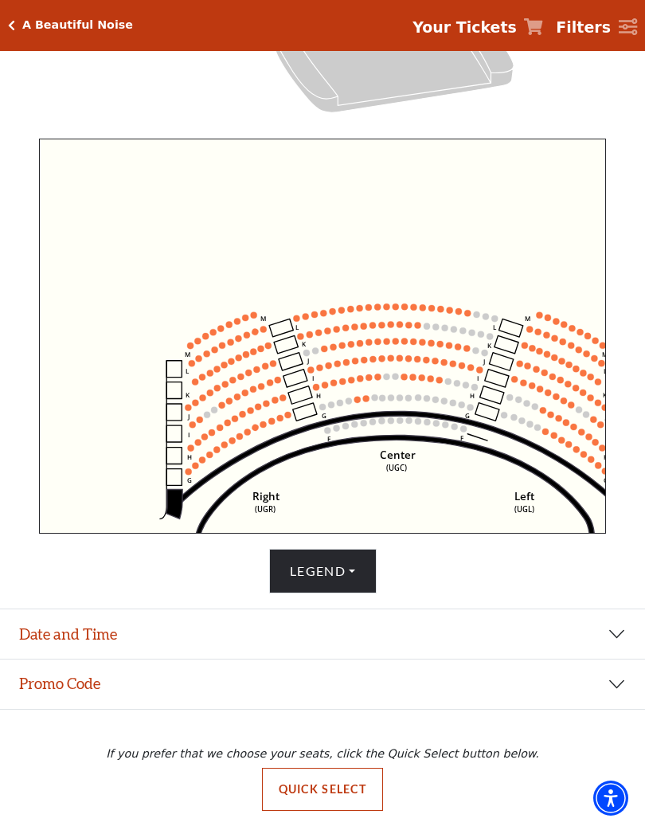
click at [493, 20] on strong "Your Tickets" at bounding box center [465, 27] width 104 height 18
click at [14, 21] on icon "Click here to go back to filters" at bounding box center [11, 25] width 7 height 11
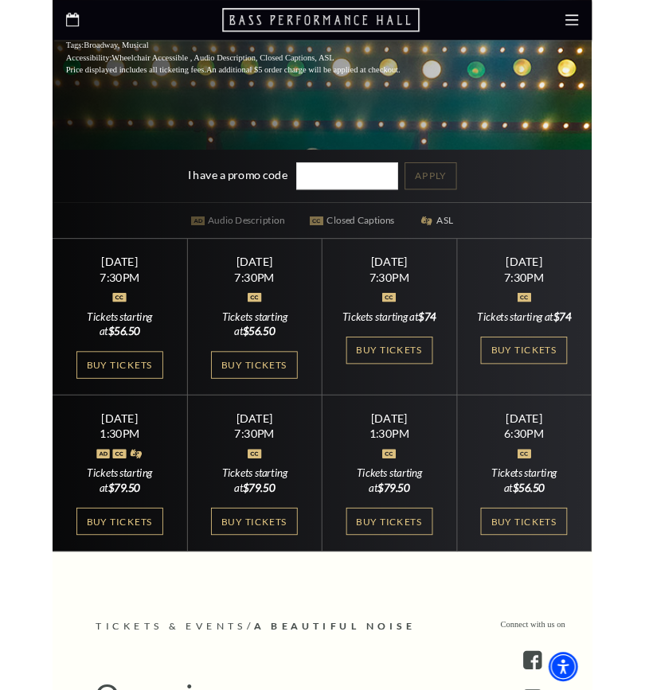
scroll to position [528, 0]
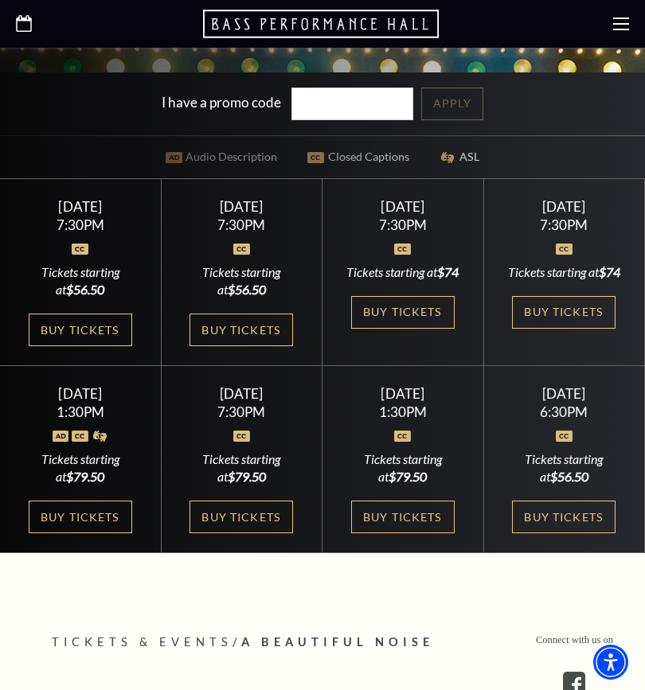
click at [560, 299] on link "Buy Tickets" at bounding box center [564, 312] width 104 height 33
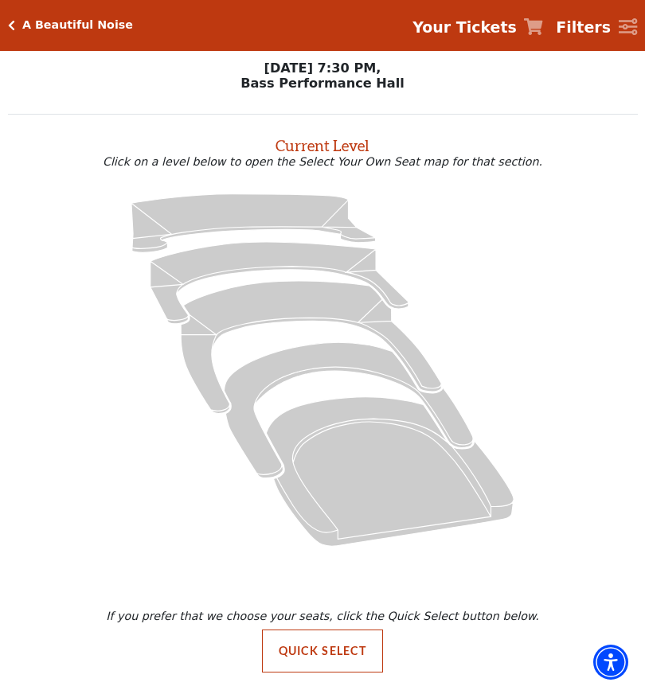
click at [342, 636] on button "Quick Select" at bounding box center [323, 651] width 122 height 43
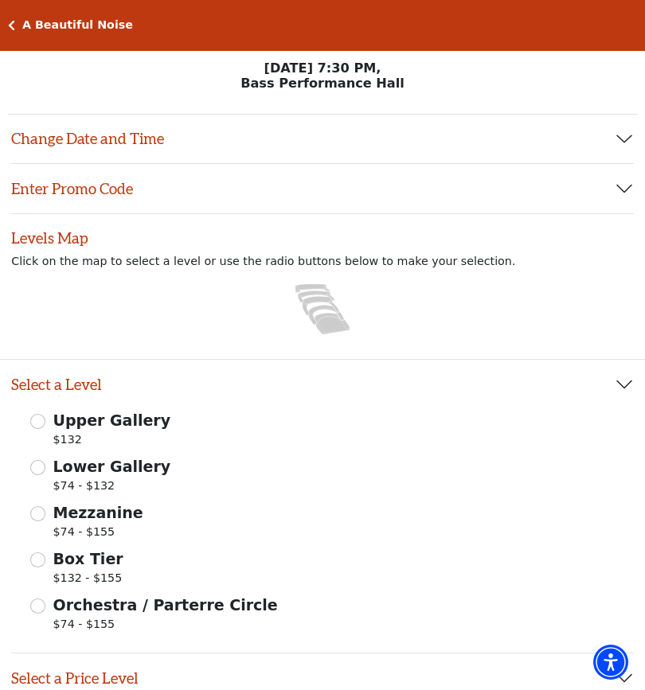
click at [43, 517] on input "Mezzanine $74 - $155" at bounding box center [37, 513] width 15 height 15
radio input "true"
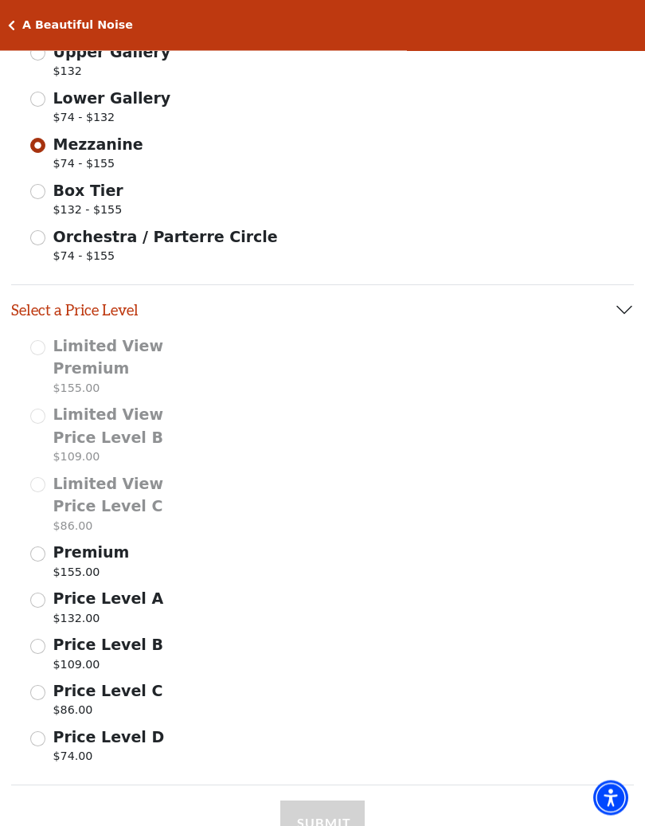
scroll to position [370, 0]
click at [41, 546] on input "Premium $155.00" at bounding box center [37, 553] width 15 height 15
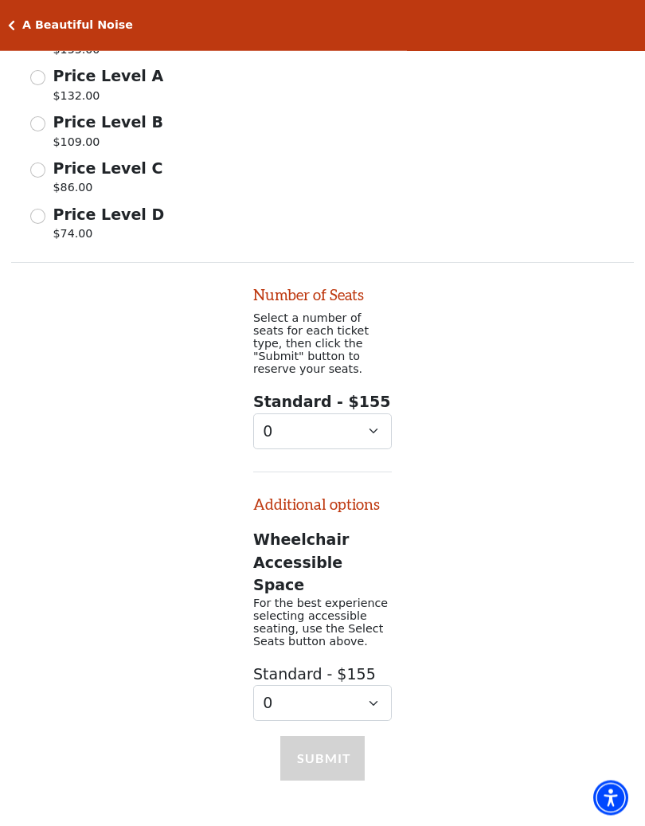
scroll to position [976, 0]
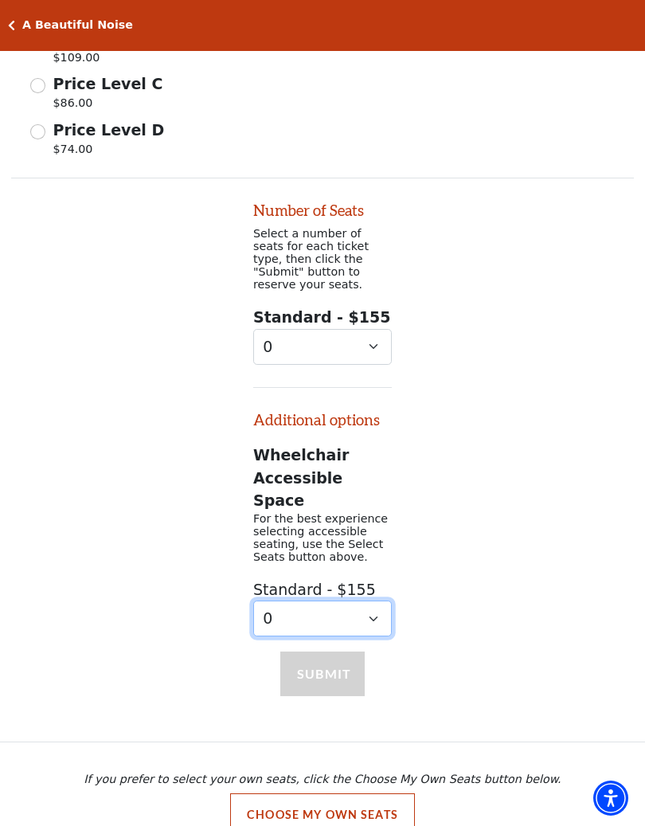
click at [356, 600] on select "0 1 2" at bounding box center [322, 618] width 139 height 36
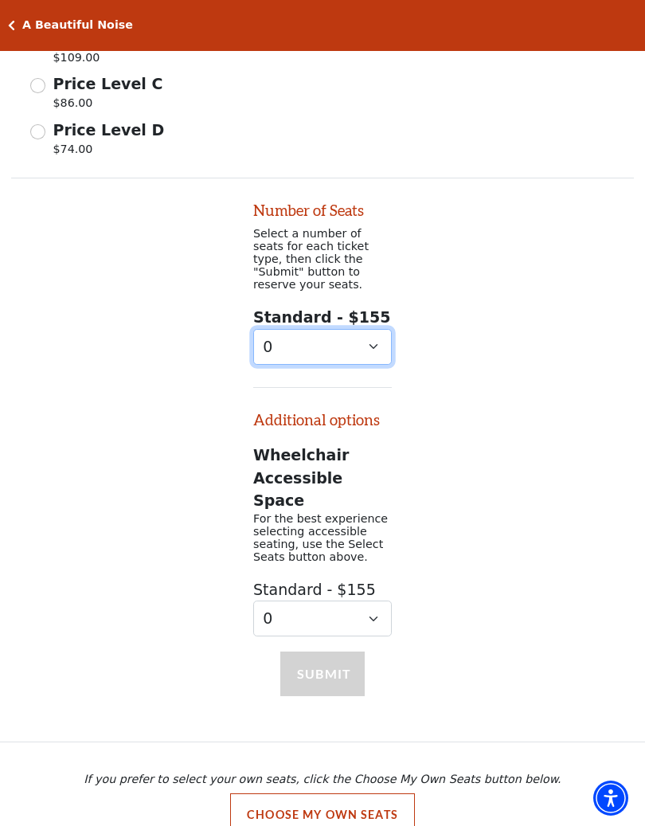
click at [371, 329] on select "0 1 2 3 4 5 6 7 8 9" at bounding box center [322, 347] width 139 height 36
select select "2"
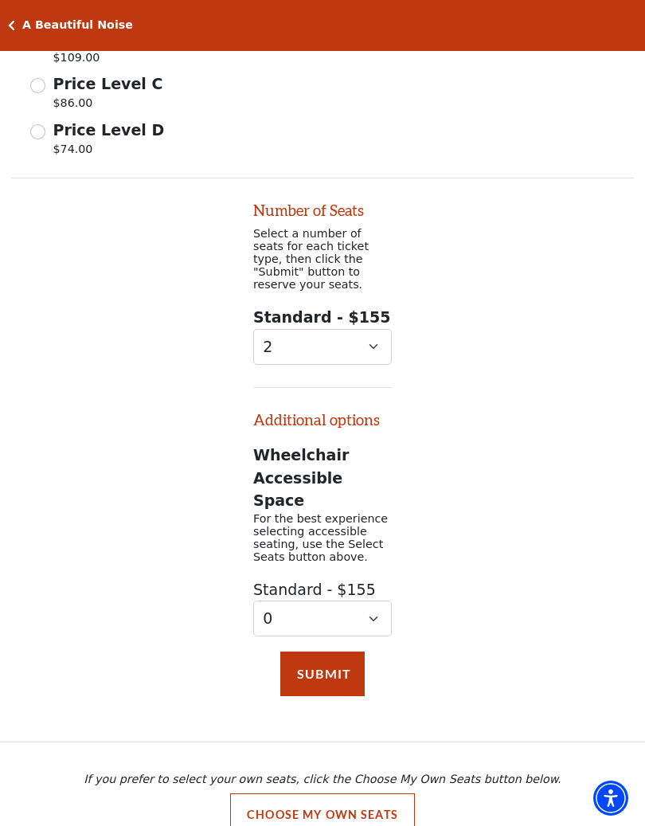
click at [338, 651] on button "Submit" at bounding box center [322, 673] width 84 height 45
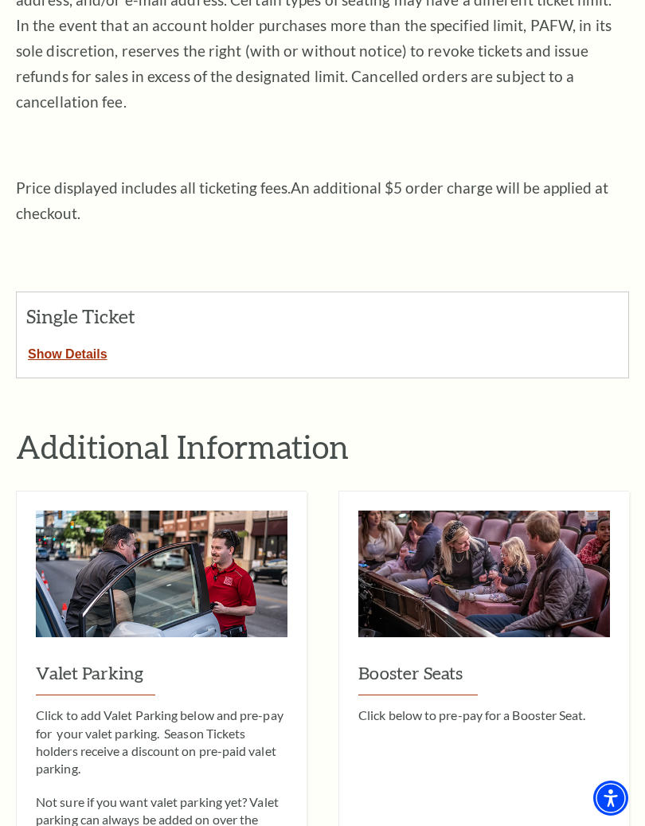
scroll to position [427, 0]
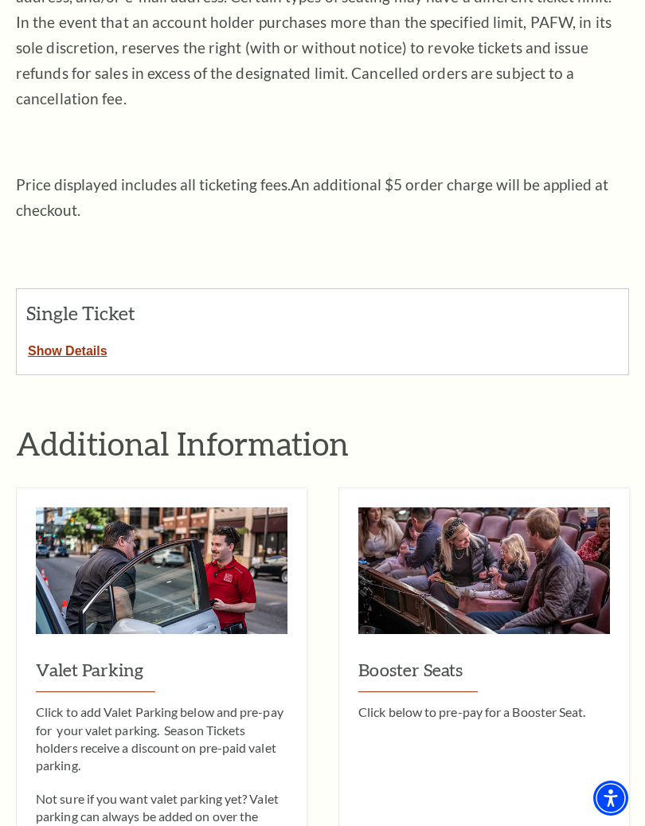
click at [89, 338] on button "Show Details" at bounding box center [68, 348] width 102 height 21
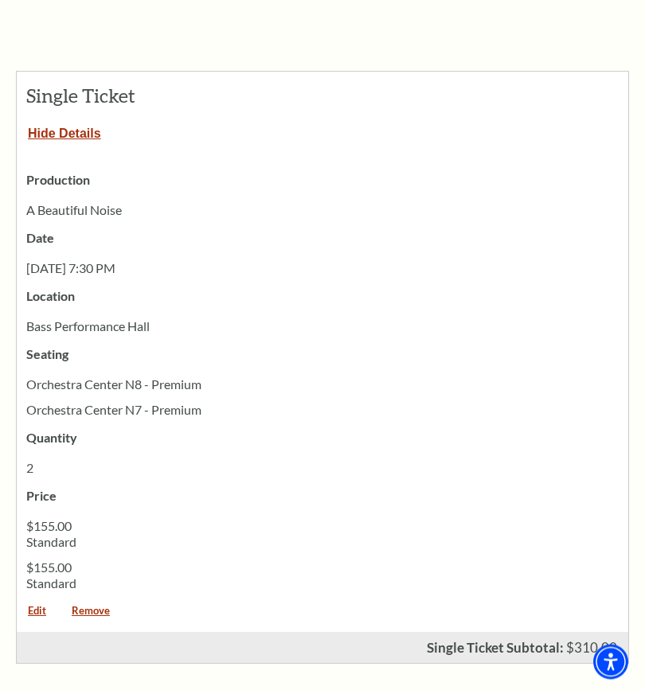
scroll to position [644, 0]
click at [83, 120] on button "Hide Details" at bounding box center [65, 130] width 96 height 21
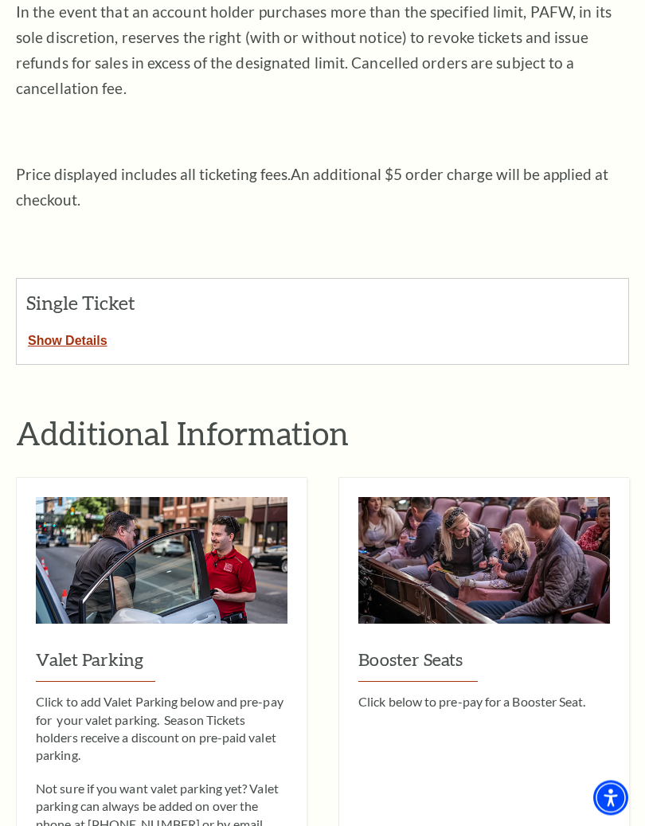
scroll to position [437, 0]
click at [92, 327] on button "Show Details" at bounding box center [68, 337] width 102 height 21
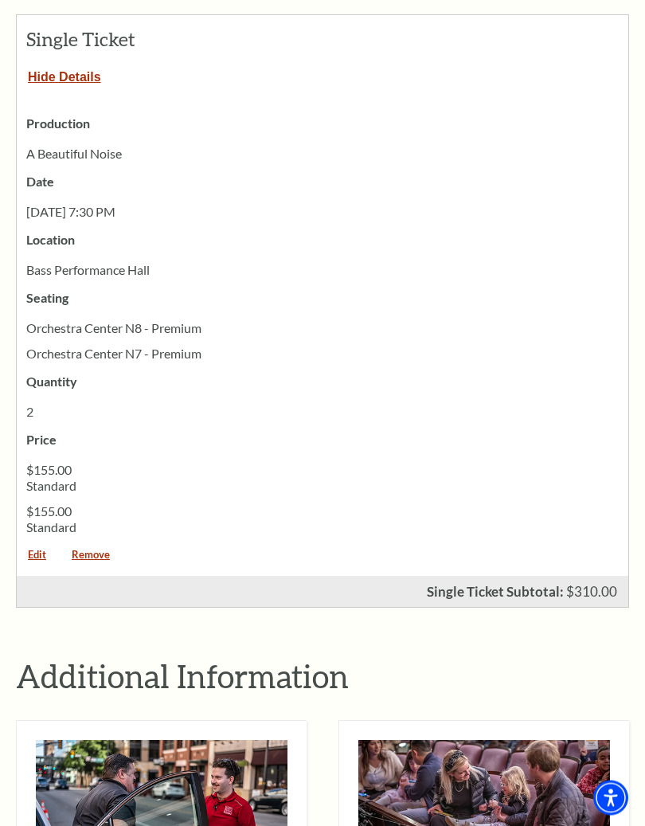
scroll to position [824, 0]
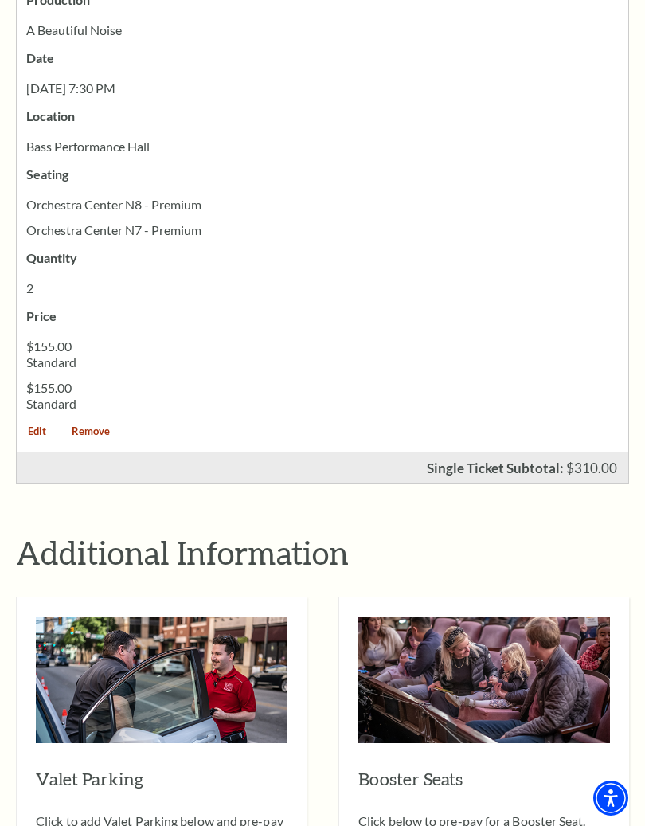
click at [102, 426] on link "Remove" at bounding box center [91, 437] width 61 height 22
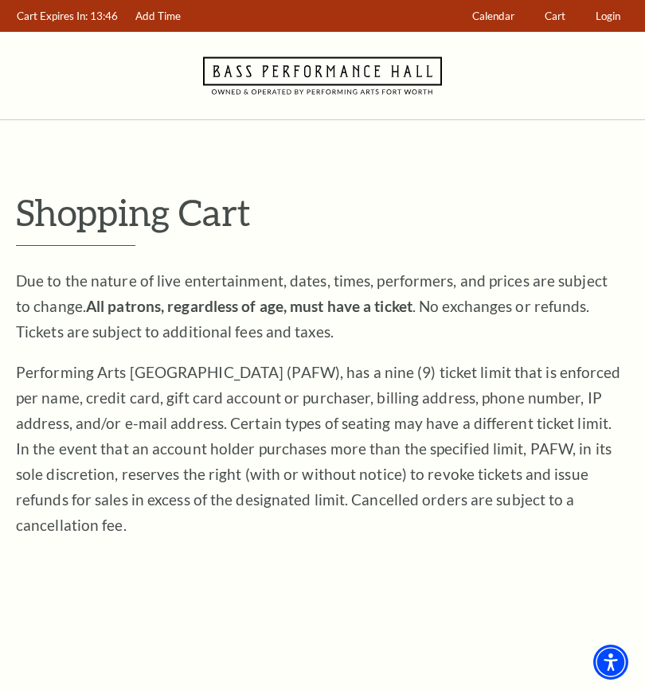
scroll to position [-84, 0]
click at [614, 25] on link "Login" at bounding box center [609, 16] width 40 height 31
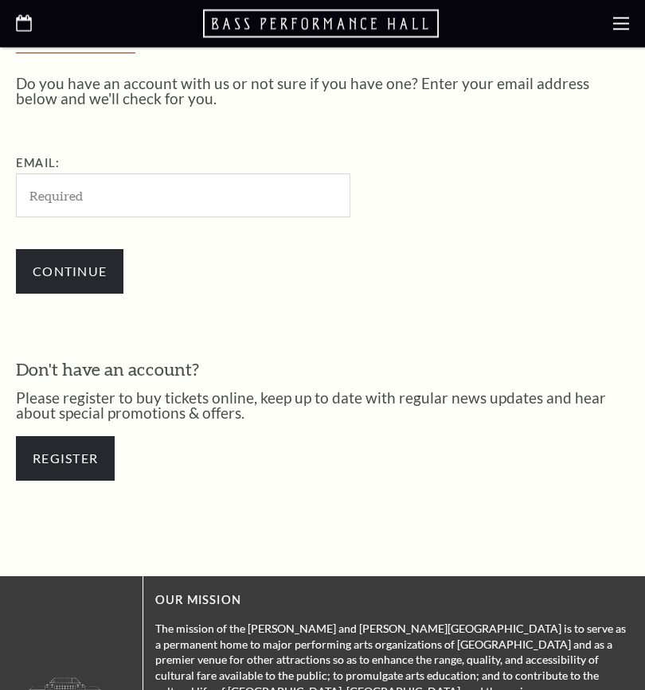
scroll to position [384, 0]
